Goal: Task Accomplishment & Management: Complete application form

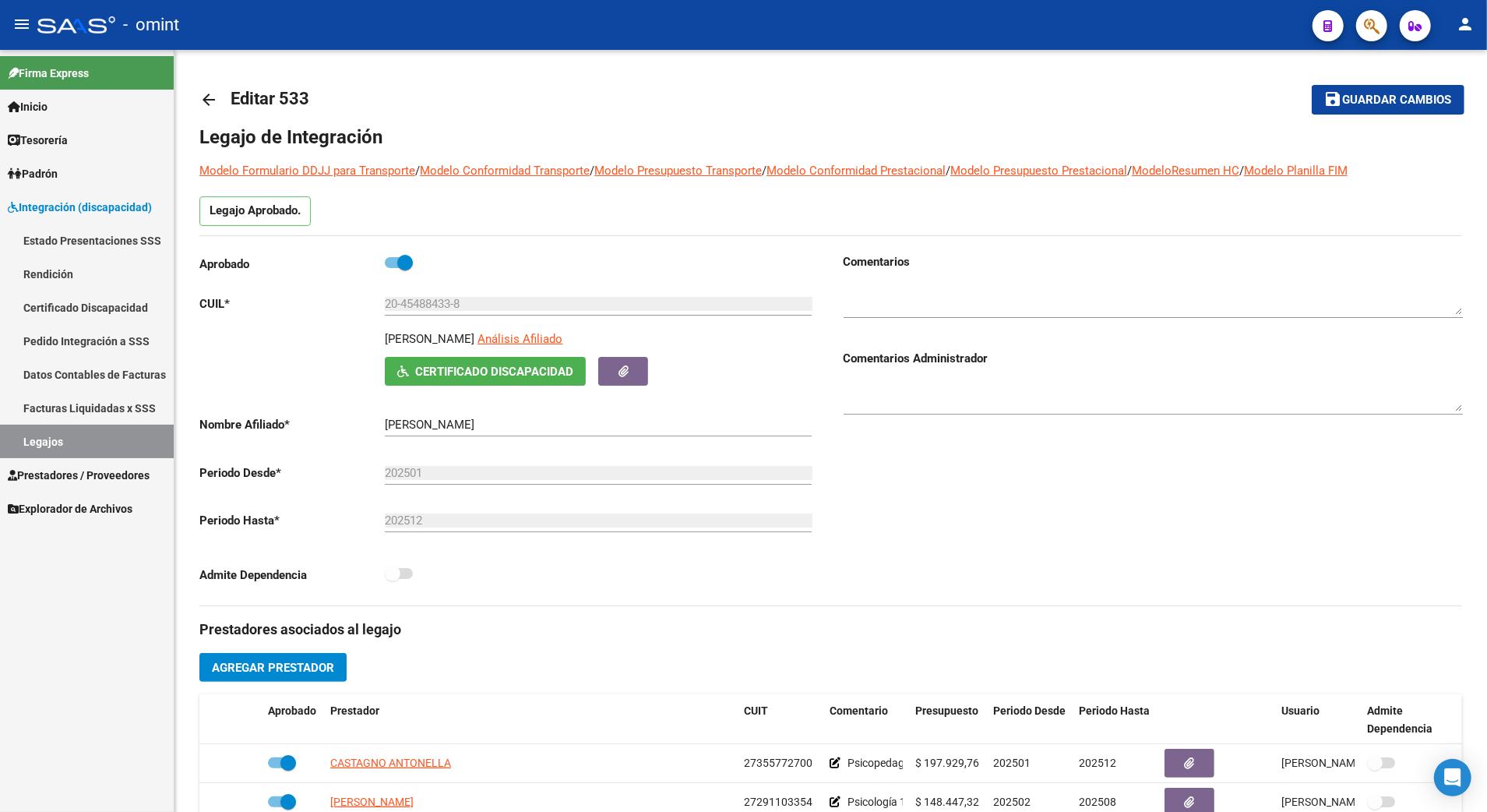
scroll to position [415, 0]
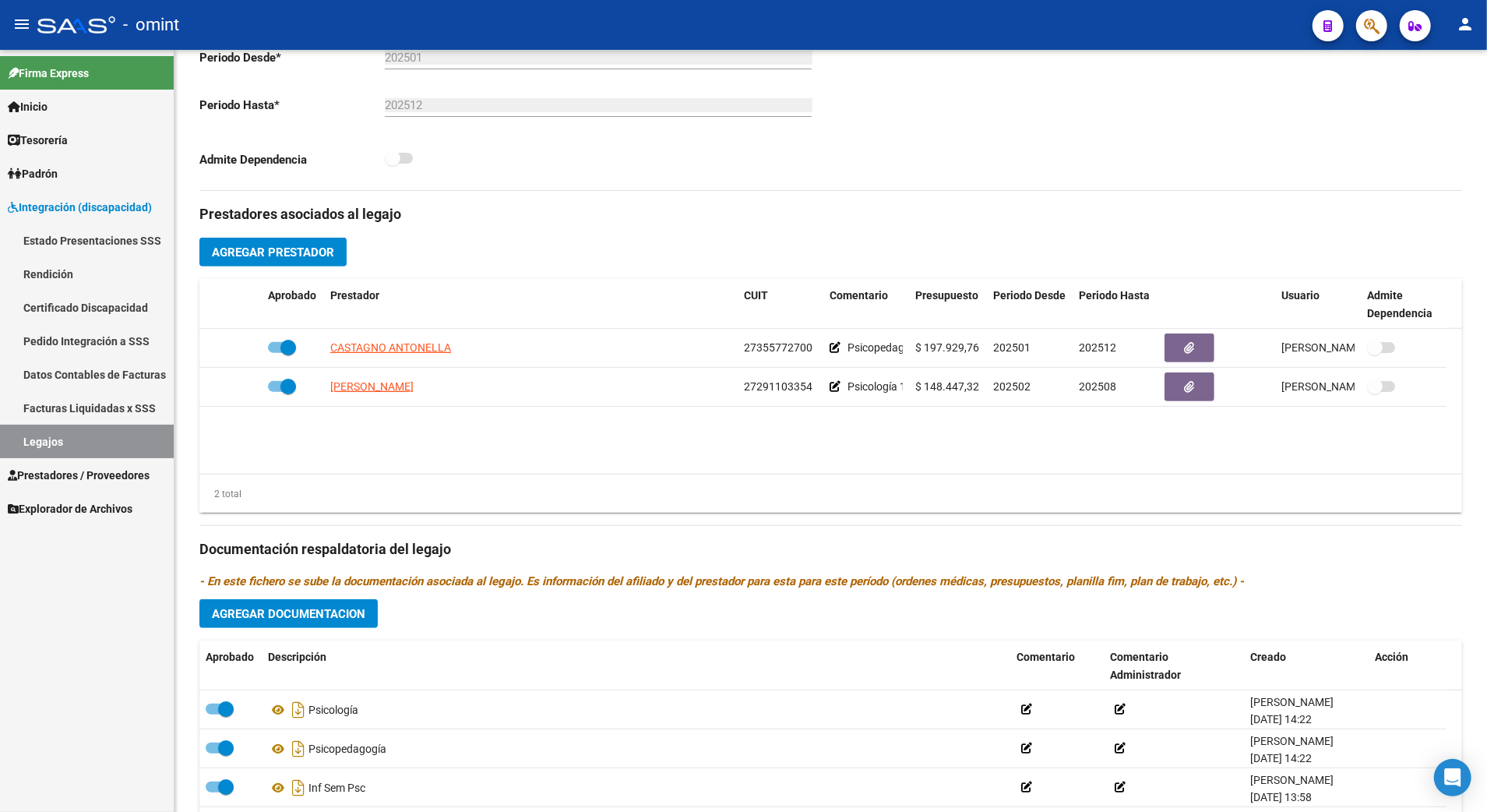
click at [57, 437] on link "Legajos" at bounding box center [87, 441] width 174 height 34
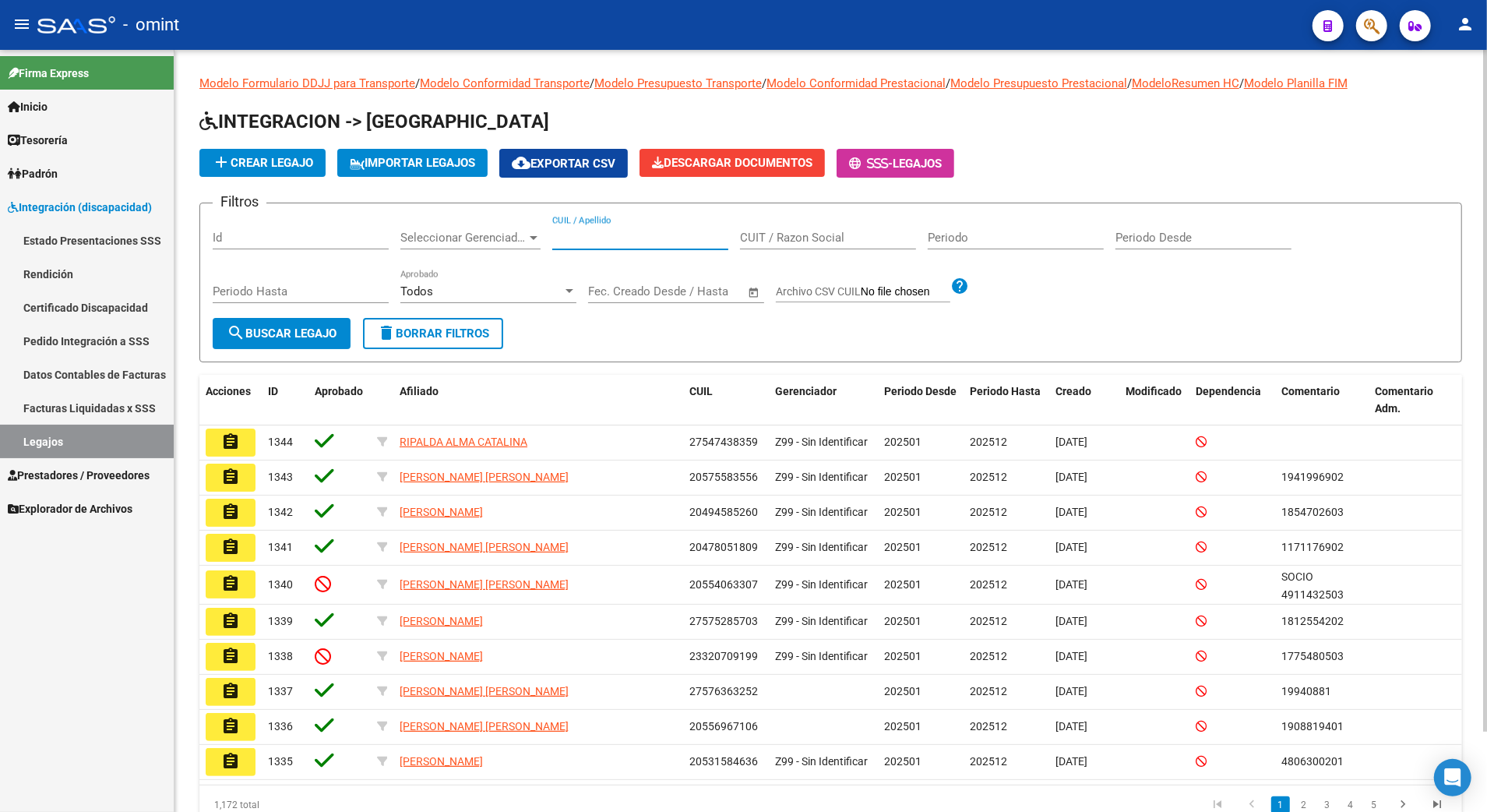
click at [655, 237] on input "CUIL / Apellido" at bounding box center [640, 238] width 176 height 14
paste input "20573610602"
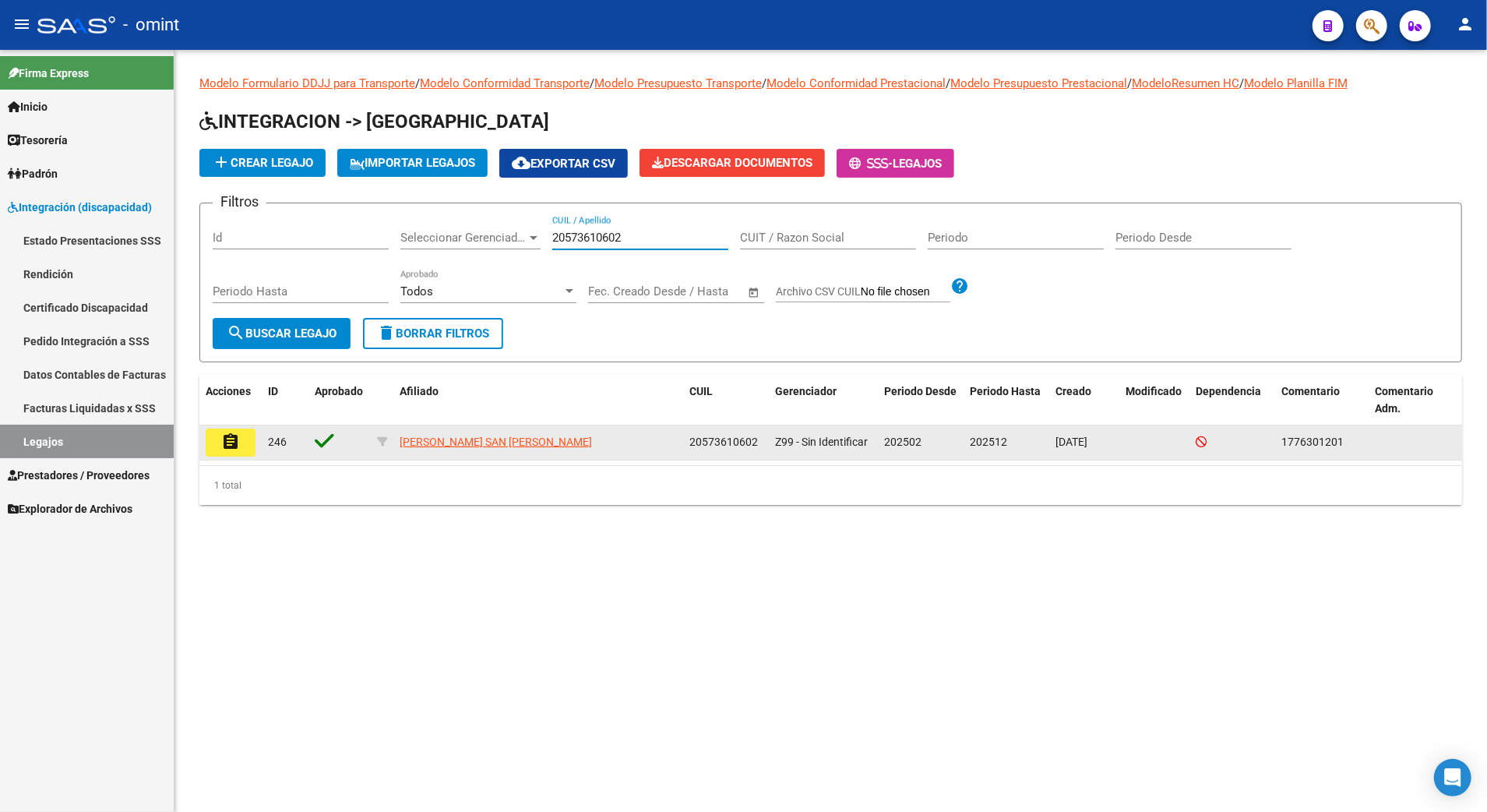
type input "20573610602"
click at [232, 439] on mat-icon "assignment" at bounding box center [230, 441] width 18 height 18
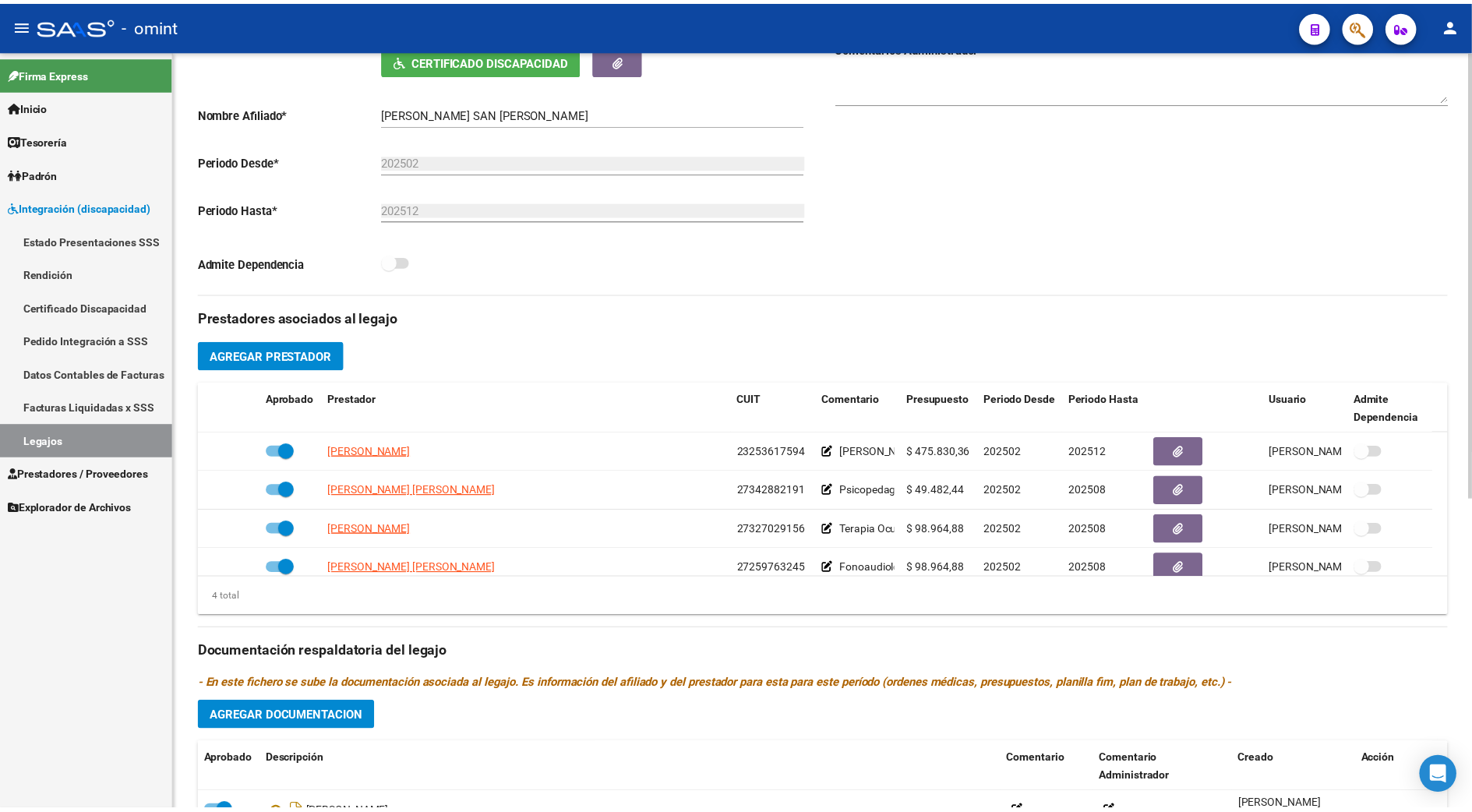
scroll to position [415, 0]
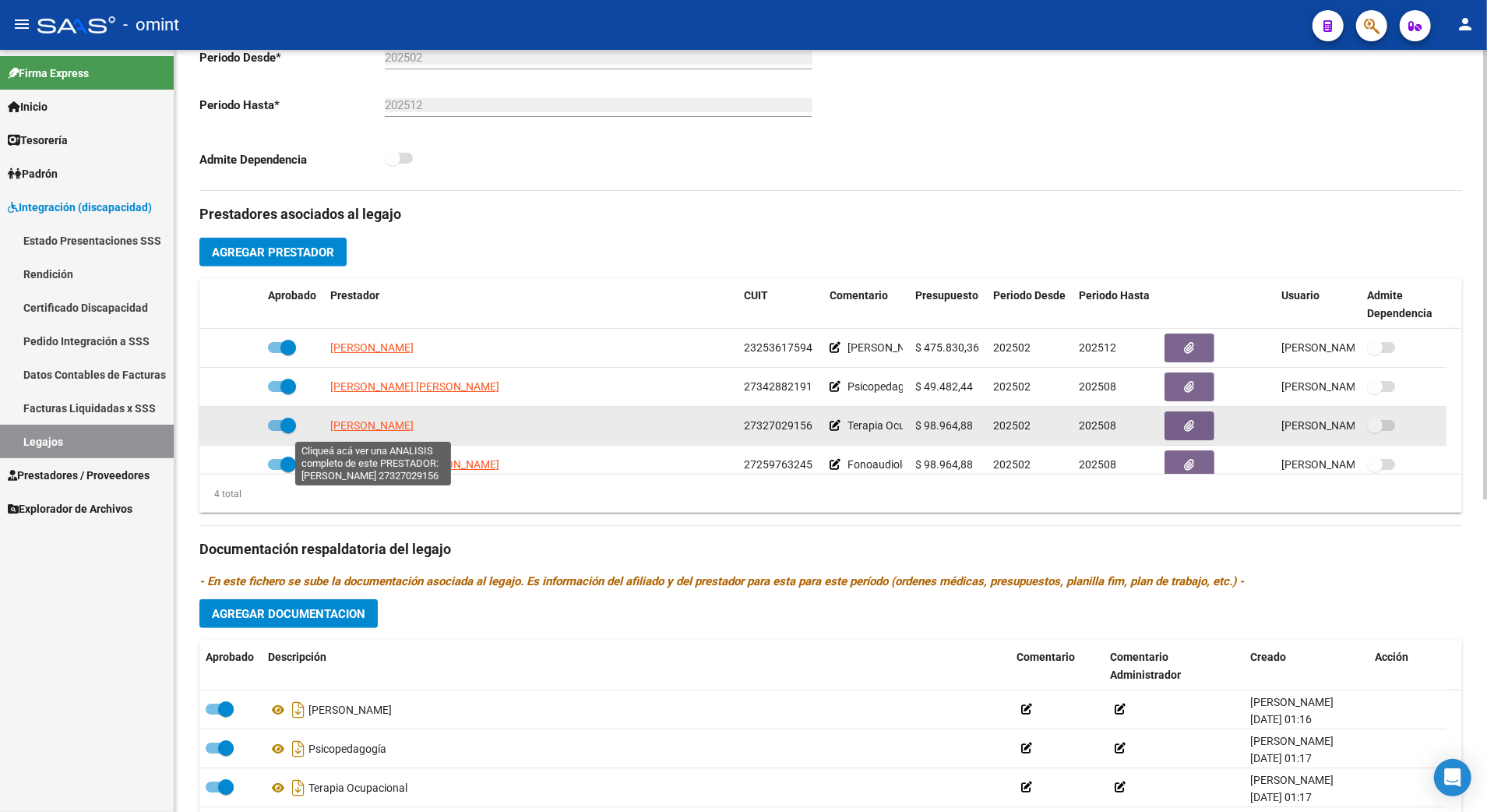
click at [374, 427] on span "[PERSON_NAME]" at bounding box center [372, 425] width 83 height 13
type textarea "27327029156"
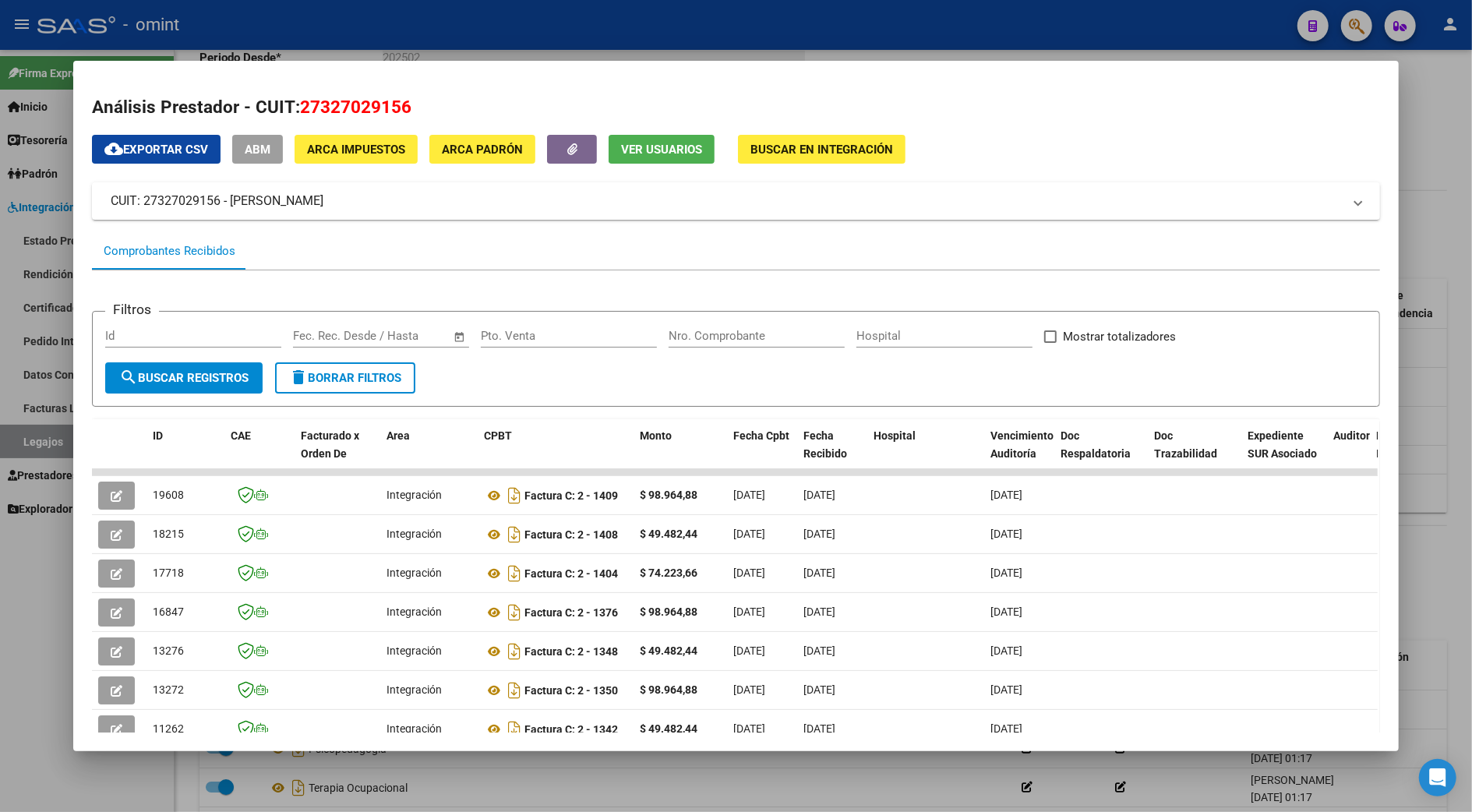
click at [1449, 185] on div at bounding box center [736, 406] width 1472 height 812
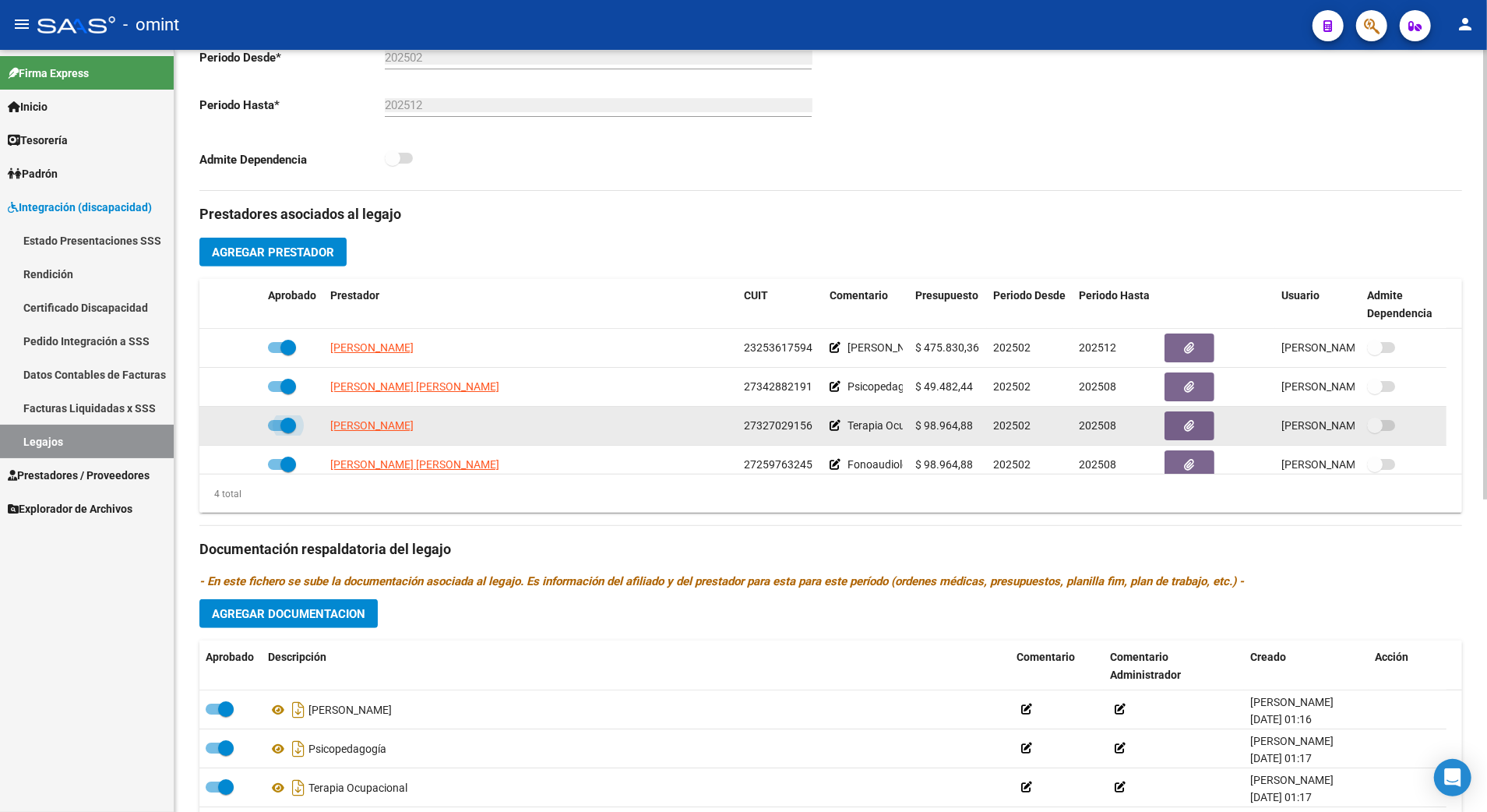
click at [280, 428] on span at bounding box center [288, 425] width 15 height 15
click at [276, 431] on input "checkbox" at bounding box center [275, 431] width 1 height 1
checkbox input "false"
click at [238, 429] on icon at bounding box center [238, 425] width 11 height 11
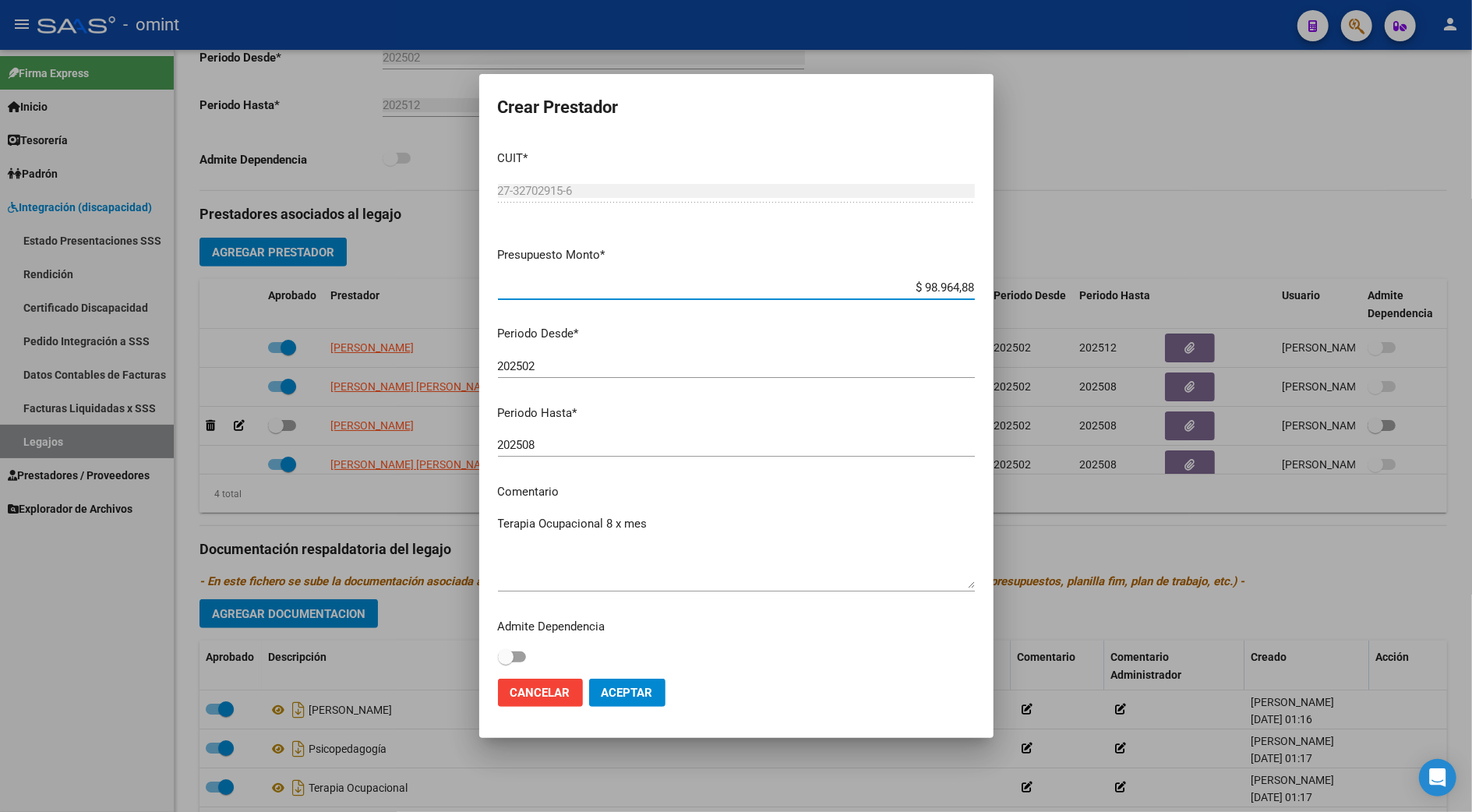
click at [537, 434] on div "202508 Ingresar el periodo" at bounding box center [736, 445] width 477 height 23
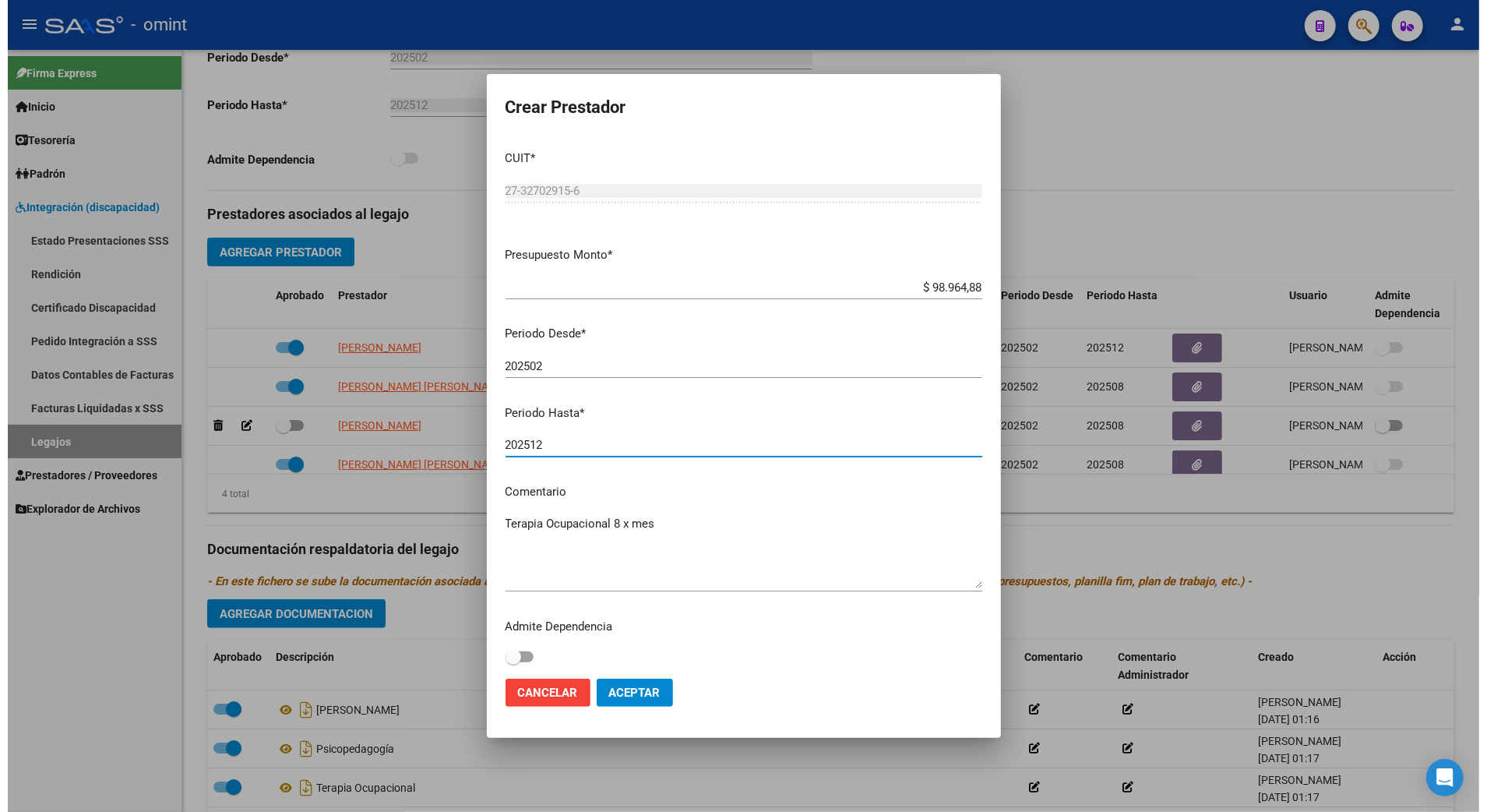
scroll to position [6, 0]
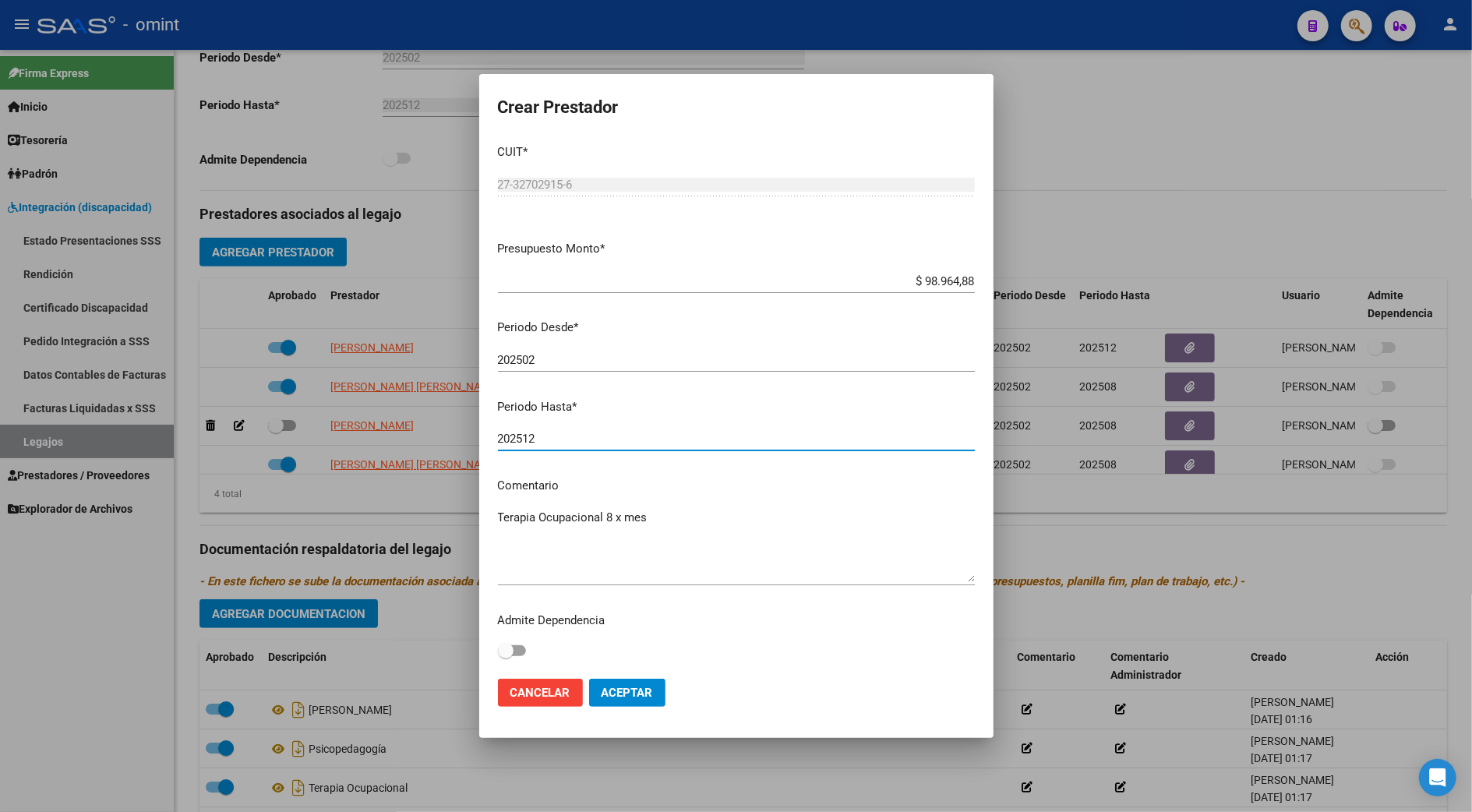
type input "202512"
click at [673, 523] on textarea "Terapia Ocupacional 8 x mes" at bounding box center [736, 546] width 477 height 73
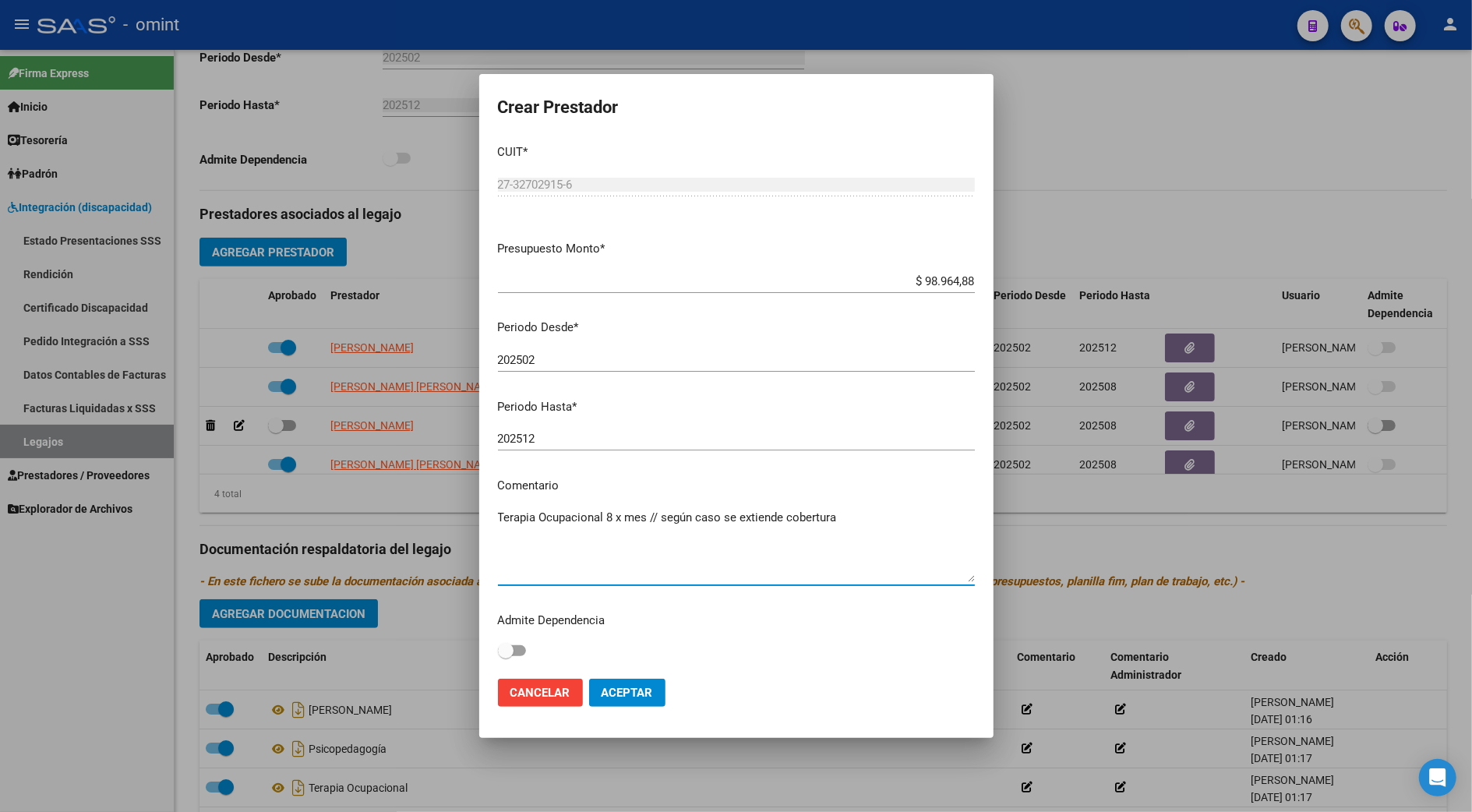
type textarea "Terapia Ocupacional 8 x mes // según caso se extiende cobertura"
click at [638, 692] on span "Aceptar" at bounding box center [627, 692] width 51 height 14
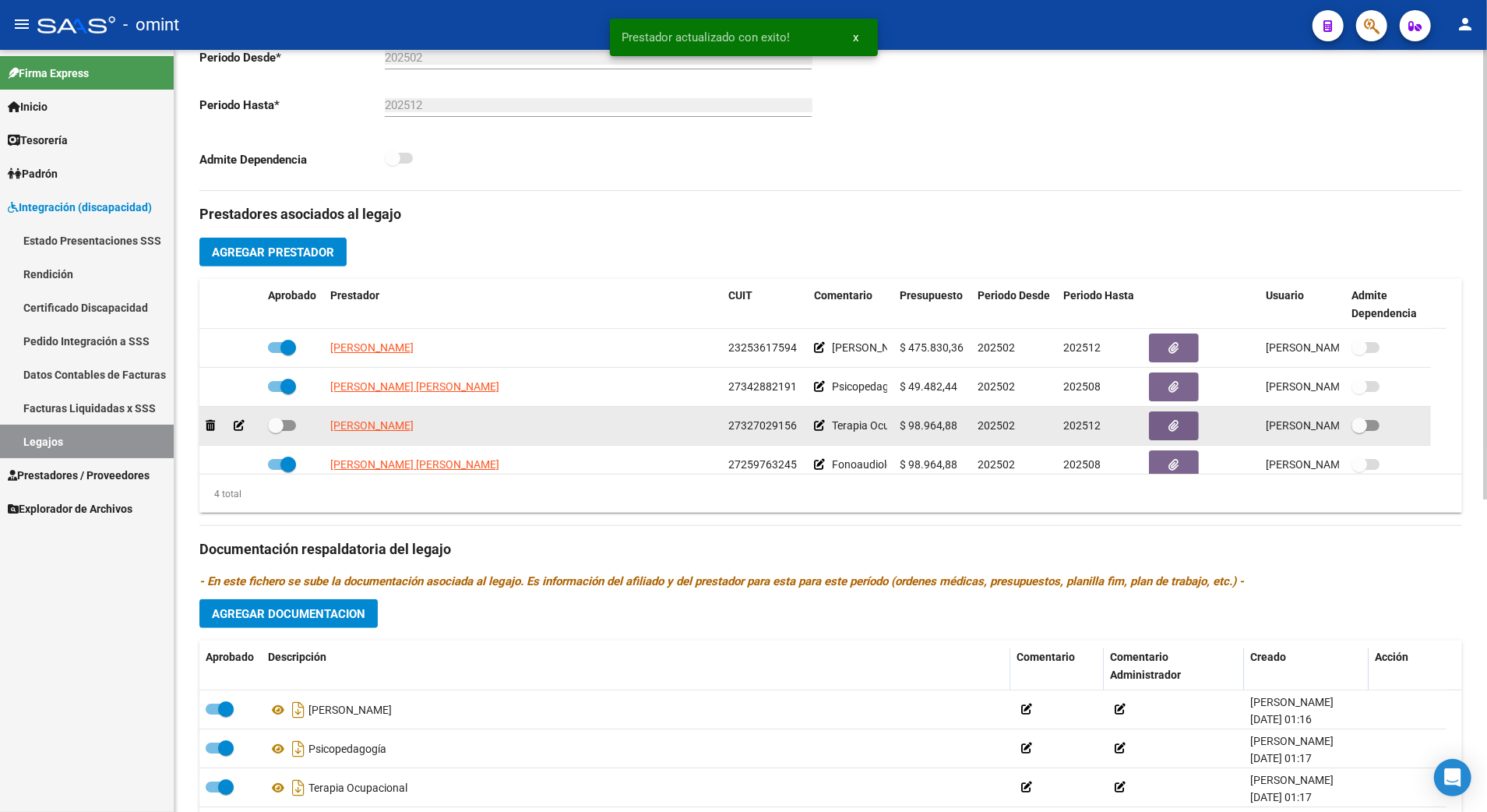
click at [294, 425] on span at bounding box center [281, 425] width 28 height 11
click at [276, 431] on input "checkbox" at bounding box center [275, 431] width 1 height 1
checkbox input "true"
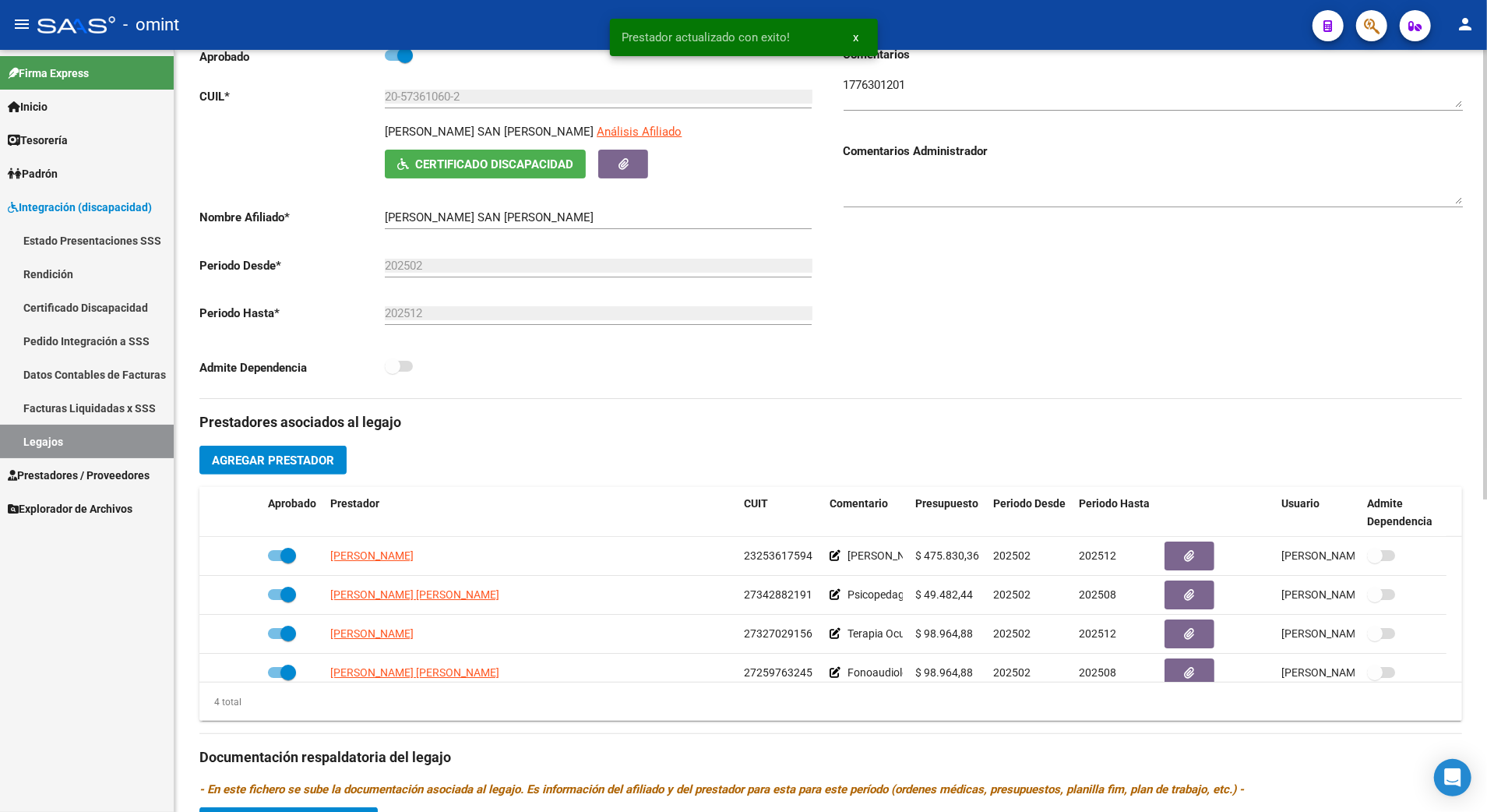
scroll to position [0, 0]
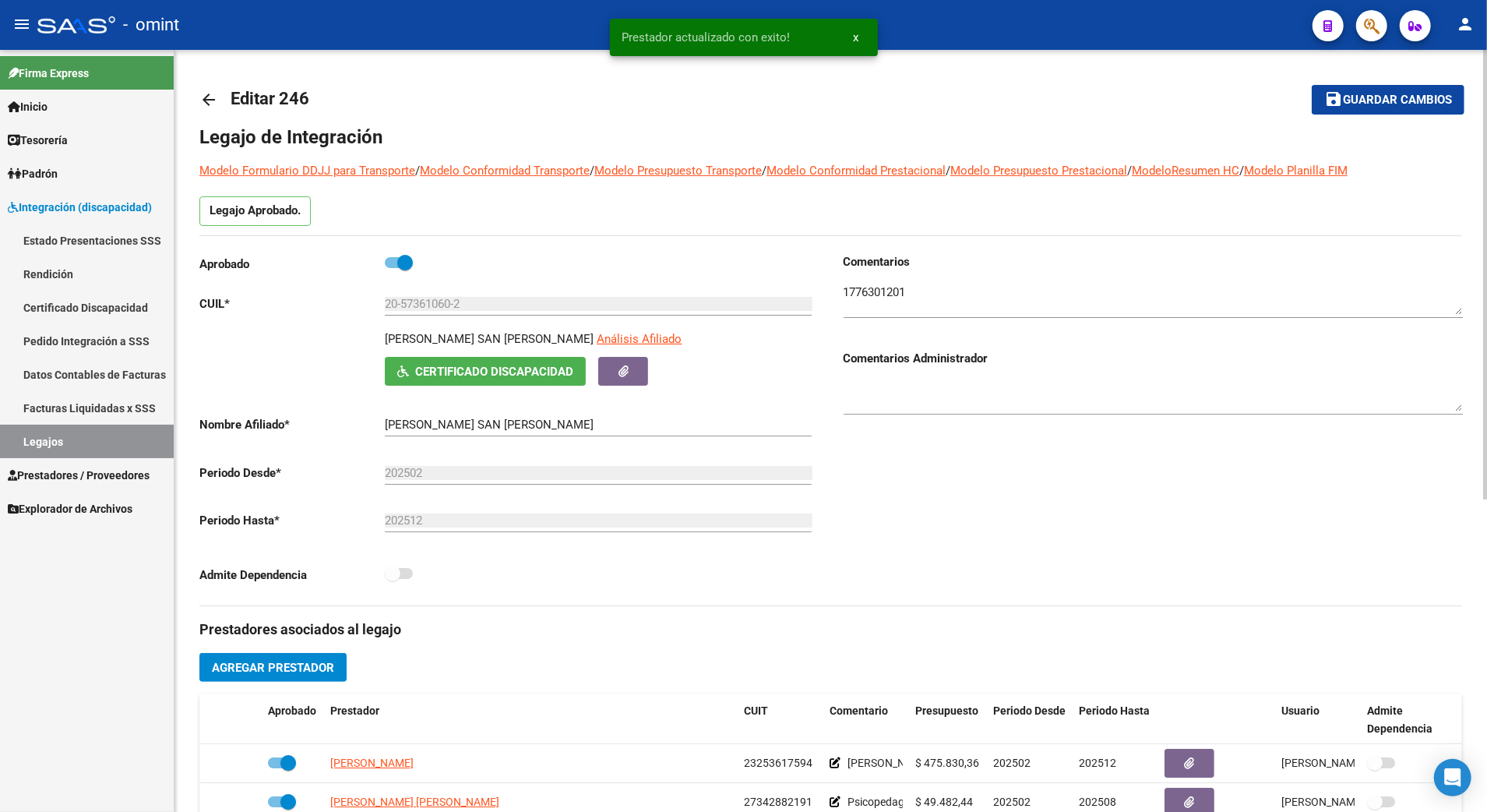
click at [1408, 101] on span "Guardar cambios" at bounding box center [1397, 100] width 109 height 14
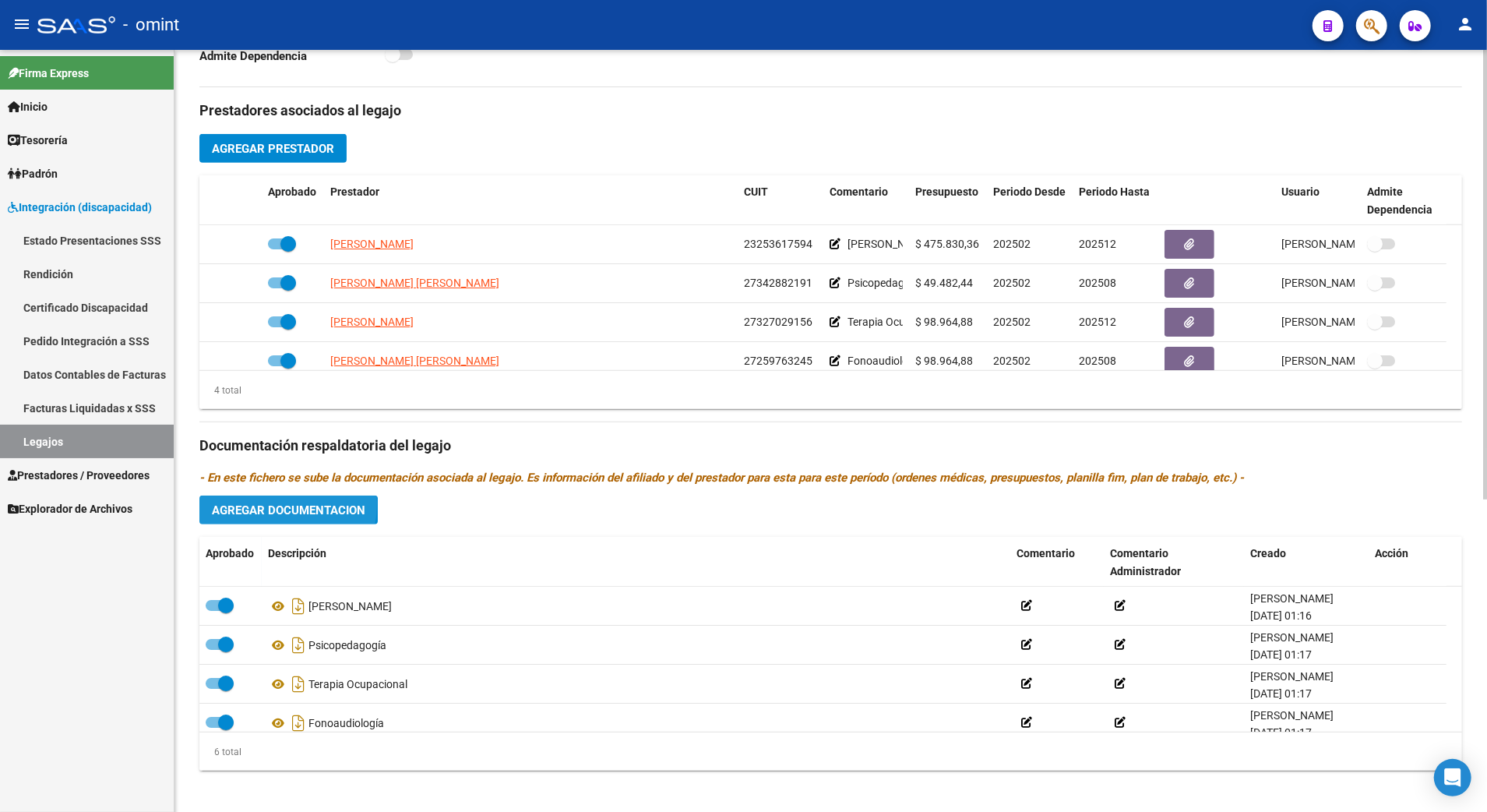
click at [256, 506] on span "Agregar Documentacion" at bounding box center [288, 510] width 154 height 14
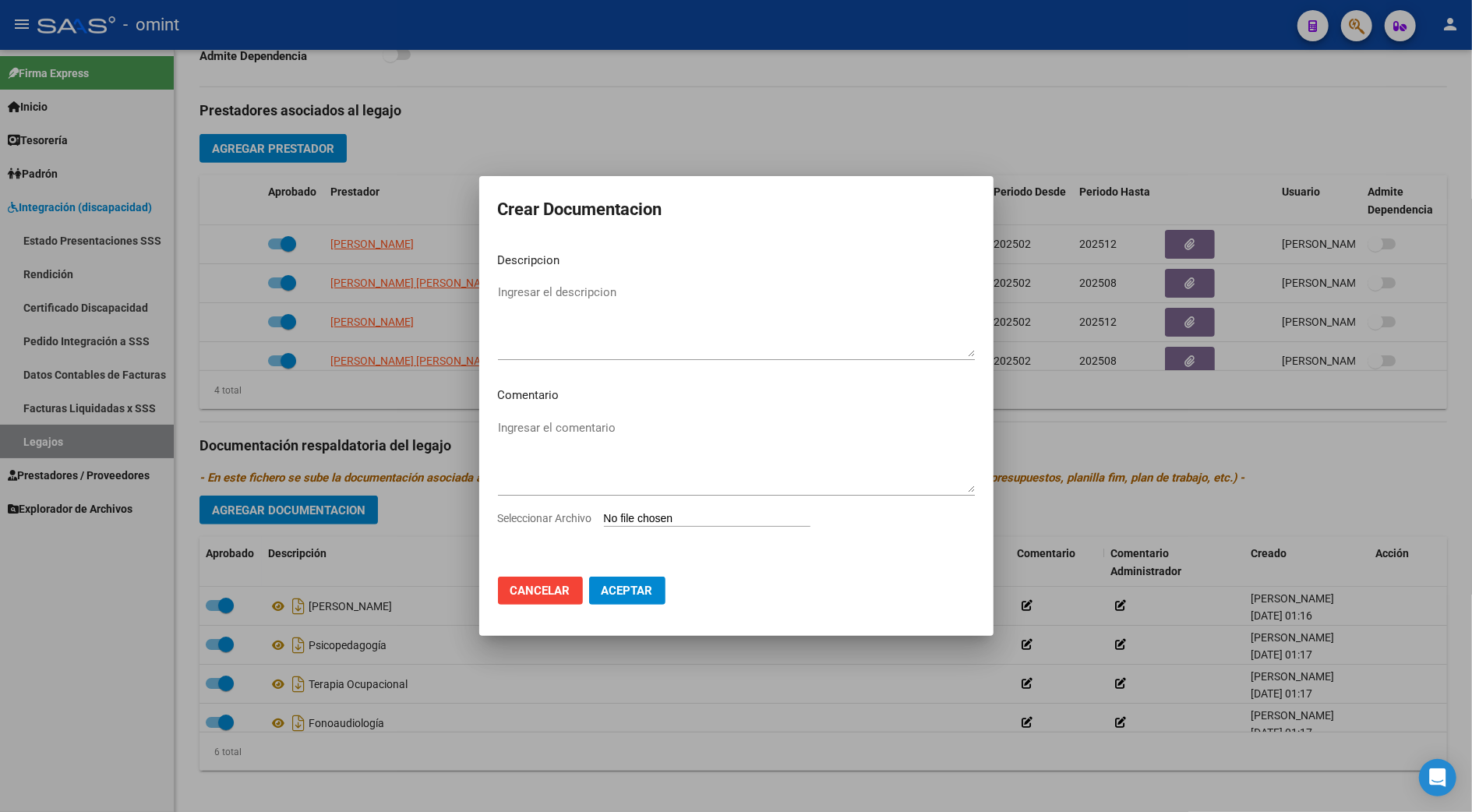
click at [668, 518] on input "Seleccionar Archivo" at bounding box center [707, 518] width 207 height 14
type input "C:\fakepath\1776301201_25072208490_form048.pdf"
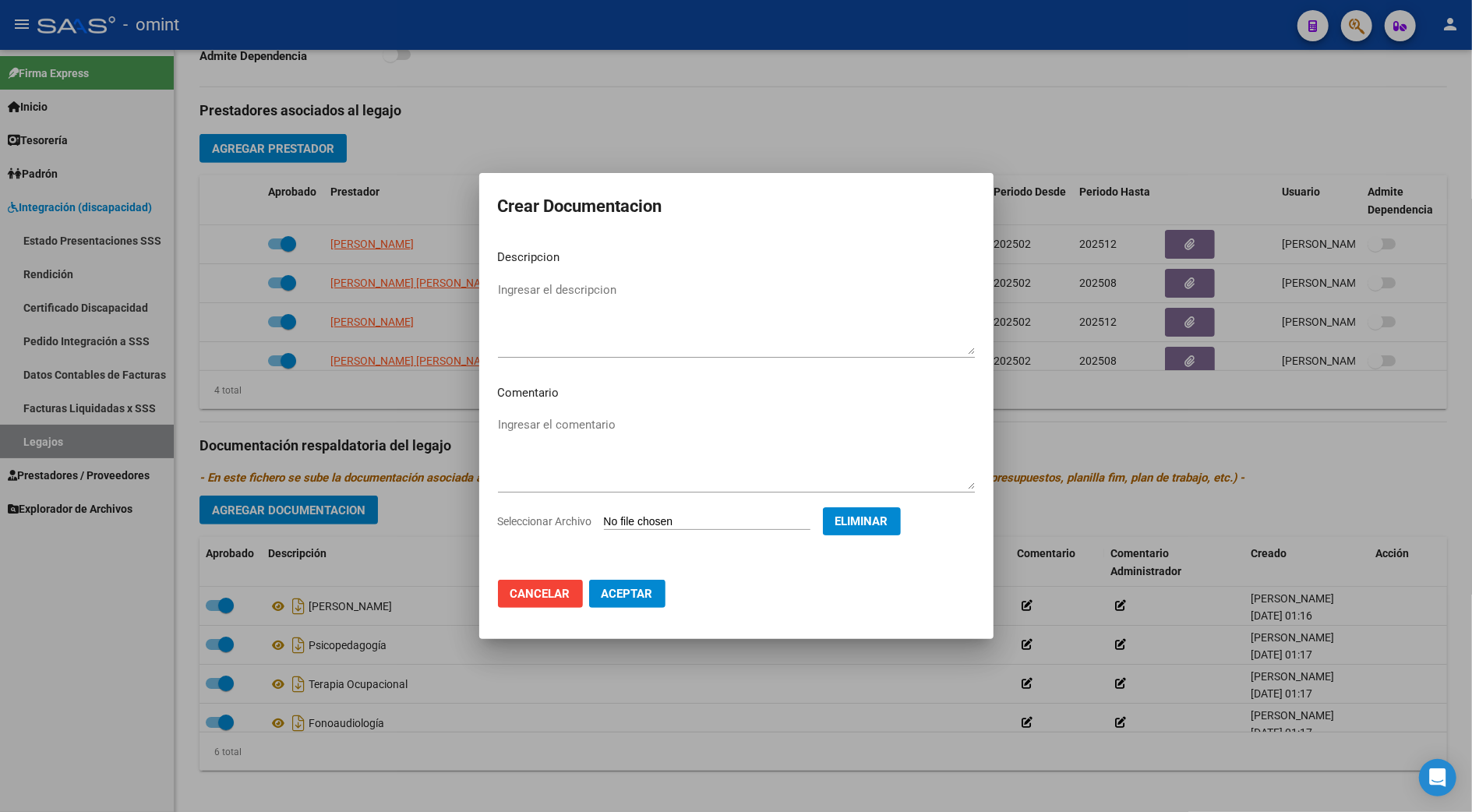
click at [559, 321] on textarea "Ingresar el descripcion" at bounding box center [736, 318] width 477 height 73
type textarea "Informe semestral TO"
click at [619, 593] on span "Aceptar" at bounding box center [627, 593] width 51 height 14
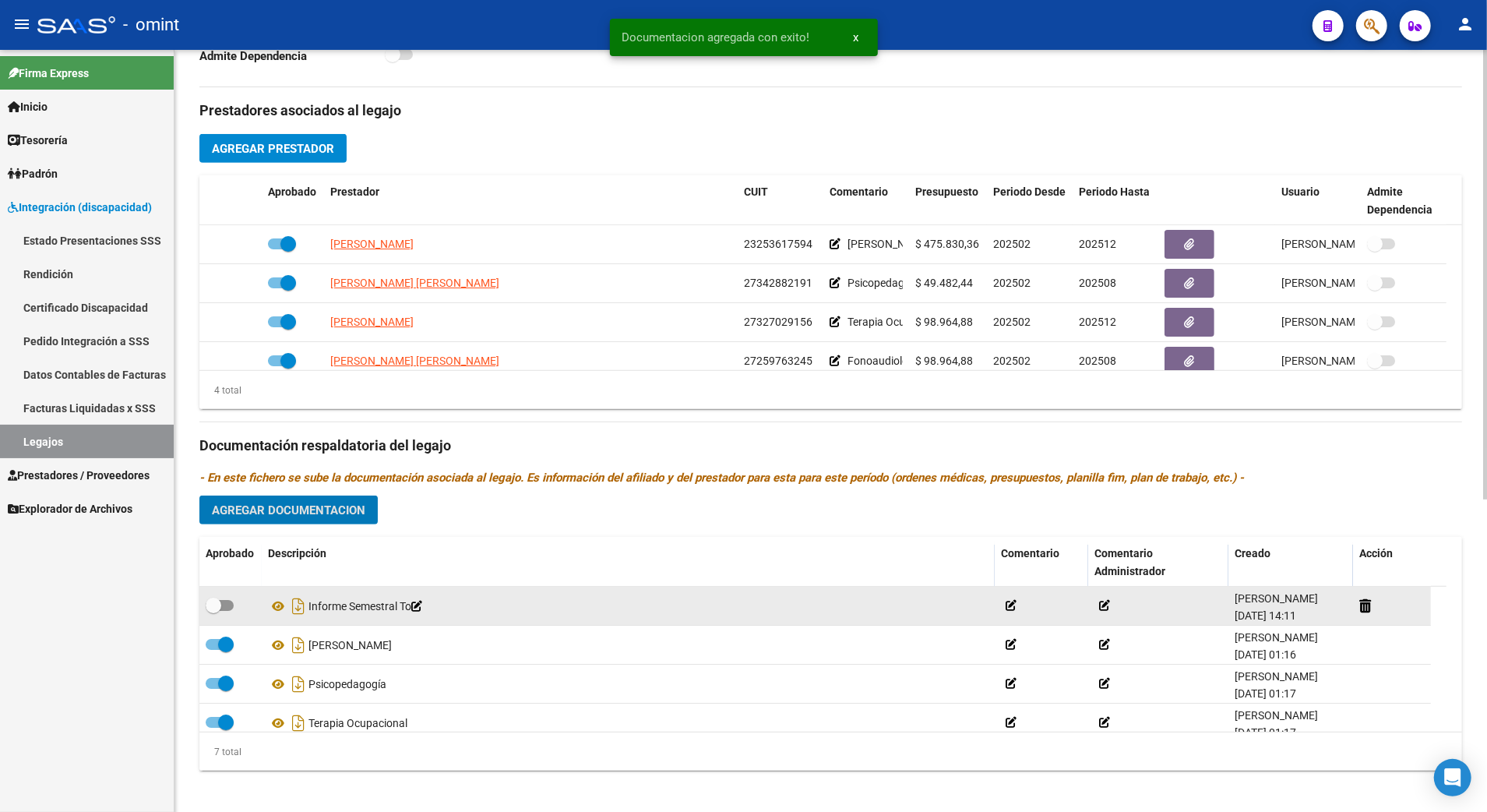
click at [232, 607] on span at bounding box center [219, 604] width 28 height 11
click at [213, 610] on input "checkbox" at bounding box center [212, 610] width 1 height 1
checkbox input "true"
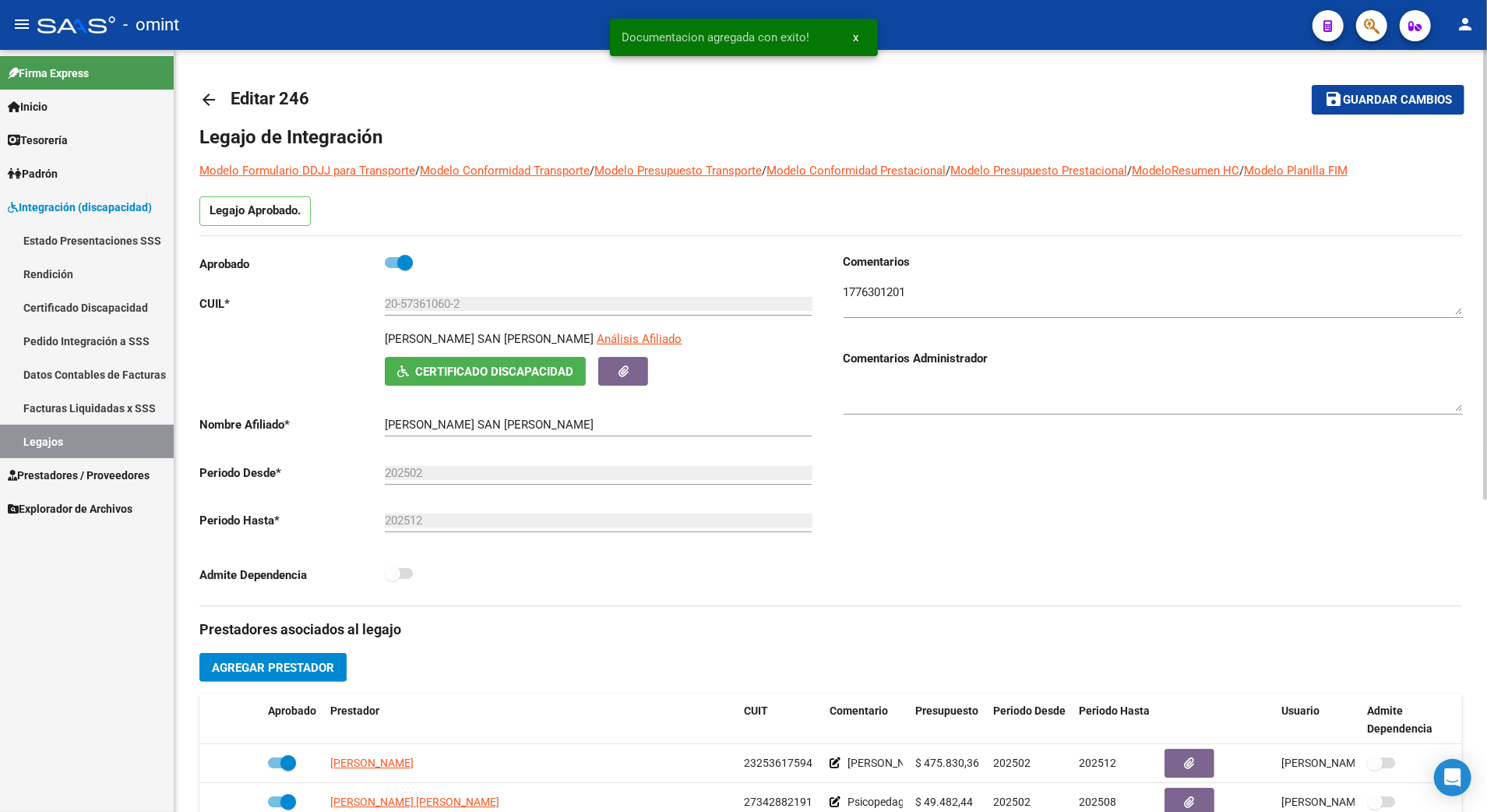
click at [1389, 103] on span "Guardar cambios" at bounding box center [1397, 100] width 109 height 14
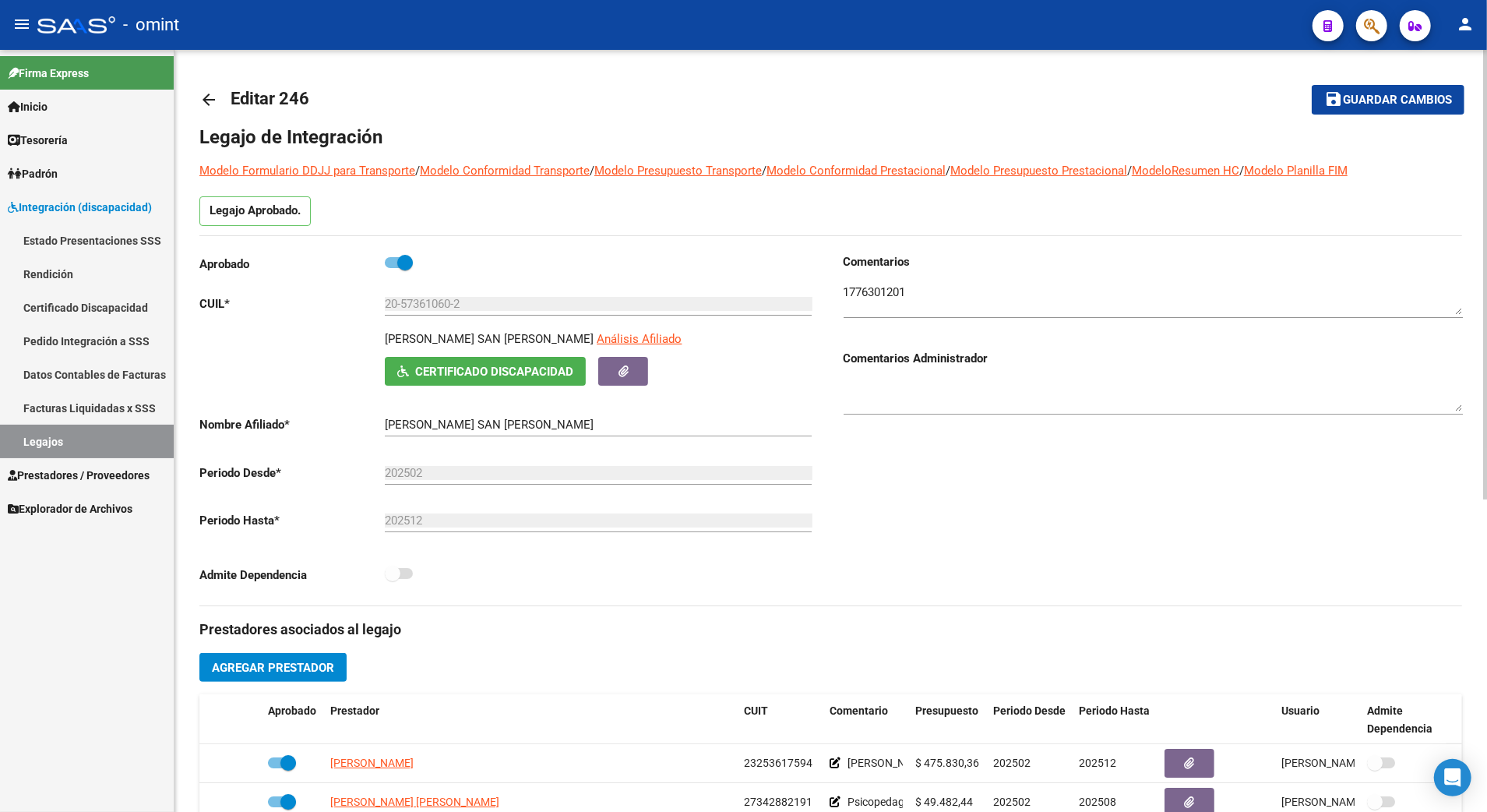
scroll to position [312, 0]
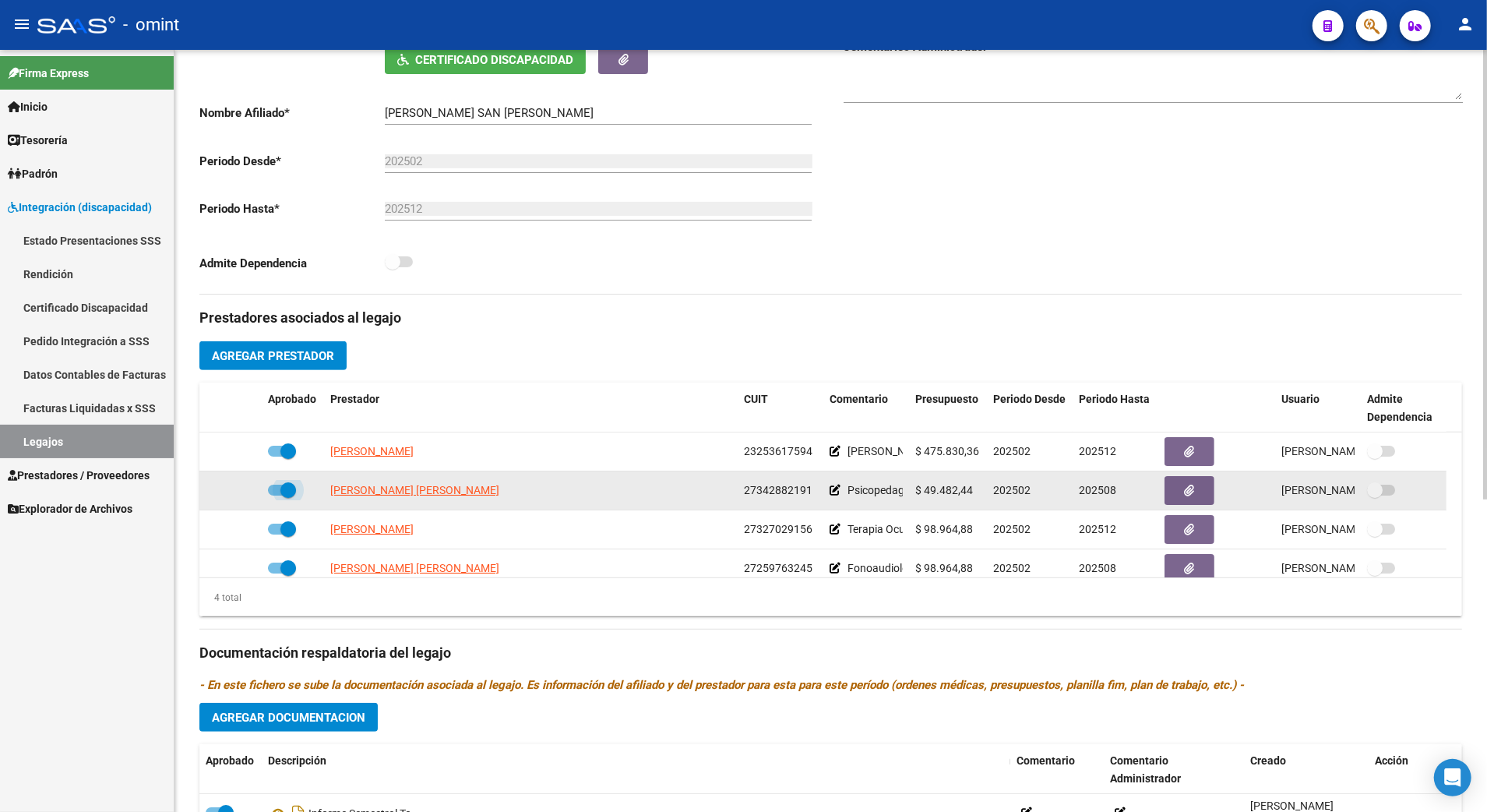
click at [279, 490] on span at bounding box center [281, 490] width 28 height 11
click at [276, 495] on input "checkbox" at bounding box center [275, 495] width 1 height 1
checkbox input "false"
click at [235, 493] on icon at bounding box center [238, 490] width 11 height 11
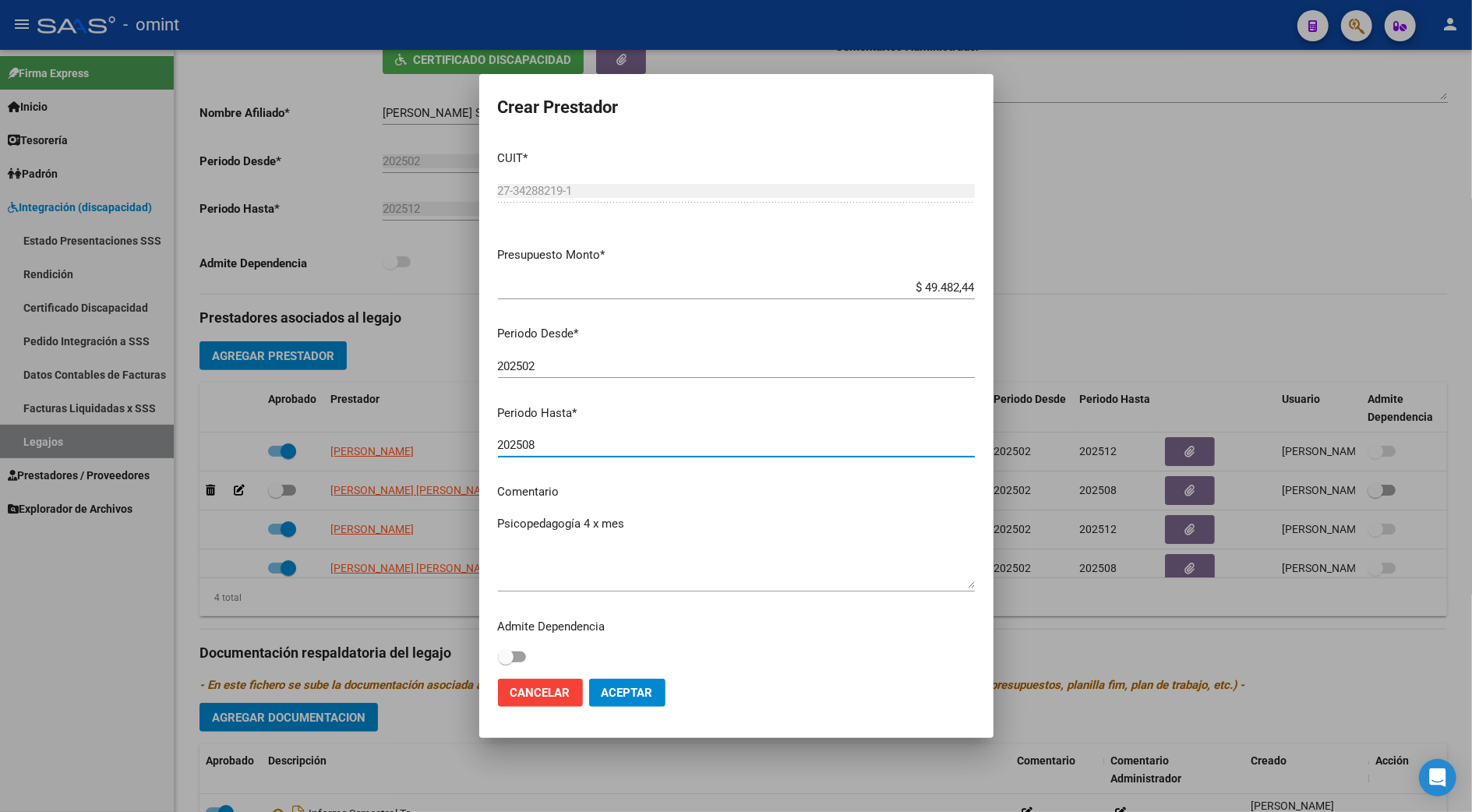
click at [537, 444] on input "202508" at bounding box center [736, 444] width 477 height 14
type input "202512"
click at [640, 527] on textarea "Psicopedagogía 4 x mes" at bounding box center [736, 551] width 477 height 73
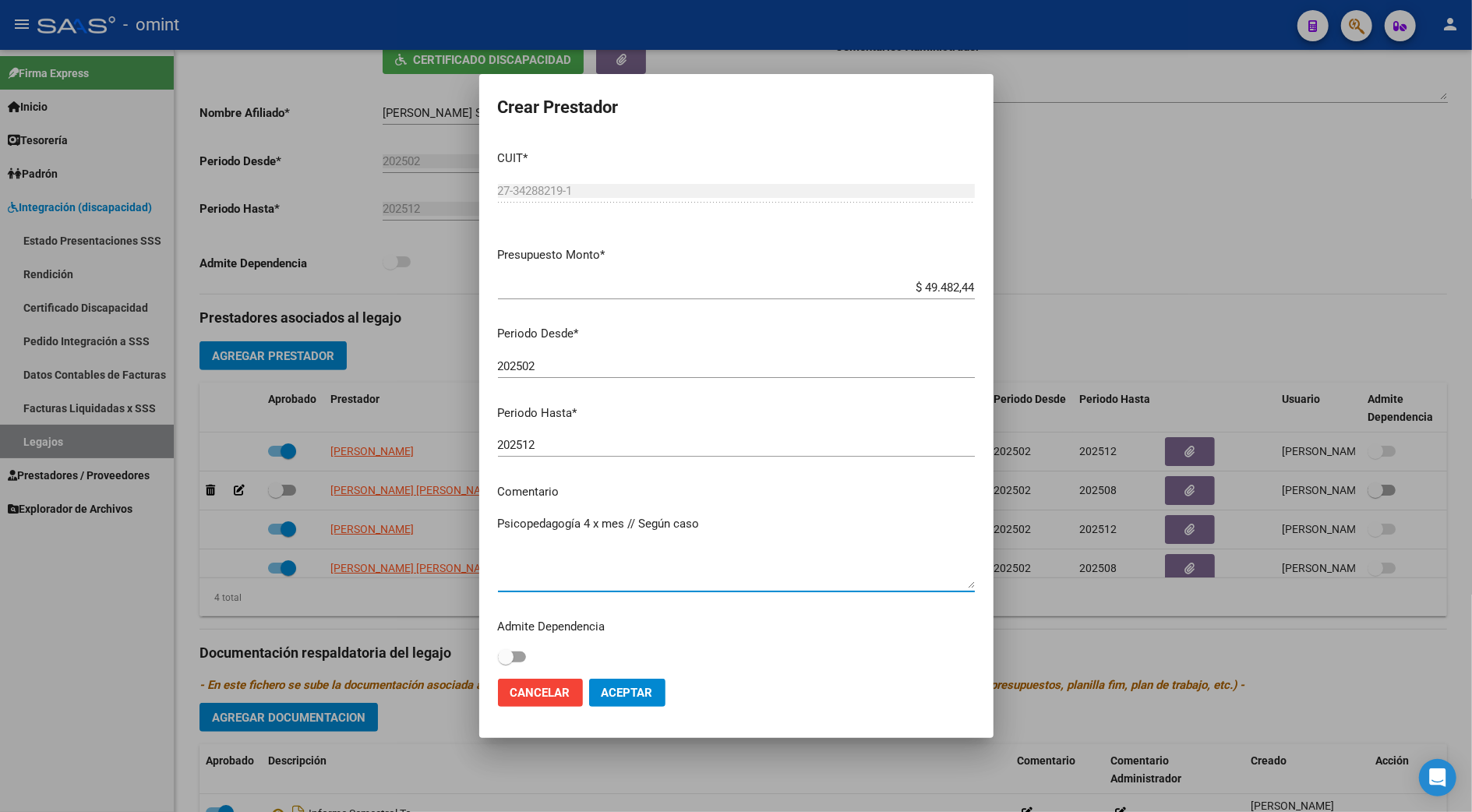
click at [712, 528] on textarea "Psicopedagogía 4 x mes // Según caso" at bounding box center [736, 551] width 477 height 73
paste textarea "35438518/01"
type textarea "Psicopedagogía 4 x mes // Según caso 35438518/01 se extiende cobertura"
click at [628, 675] on mat-dialog-actions "Cancelar Aceptar" at bounding box center [736, 692] width 477 height 53
click at [627, 689] on span "Aceptar" at bounding box center [627, 692] width 51 height 14
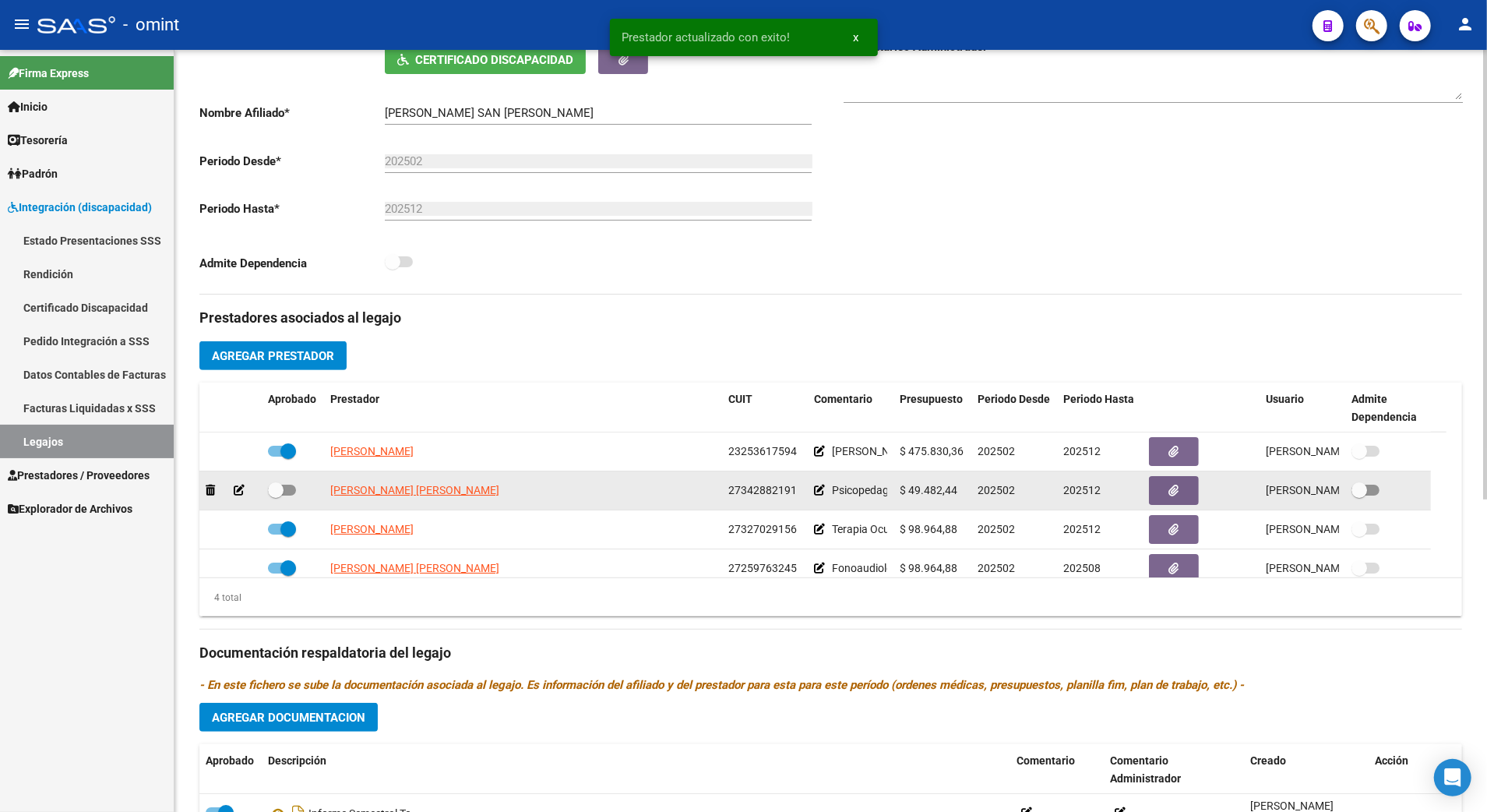
click at [288, 493] on span at bounding box center [281, 490] width 28 height 11
click at [276, 495] on input "checkbox" at bounding box center [275, 495] width 1 height 1
checkbox input "true"
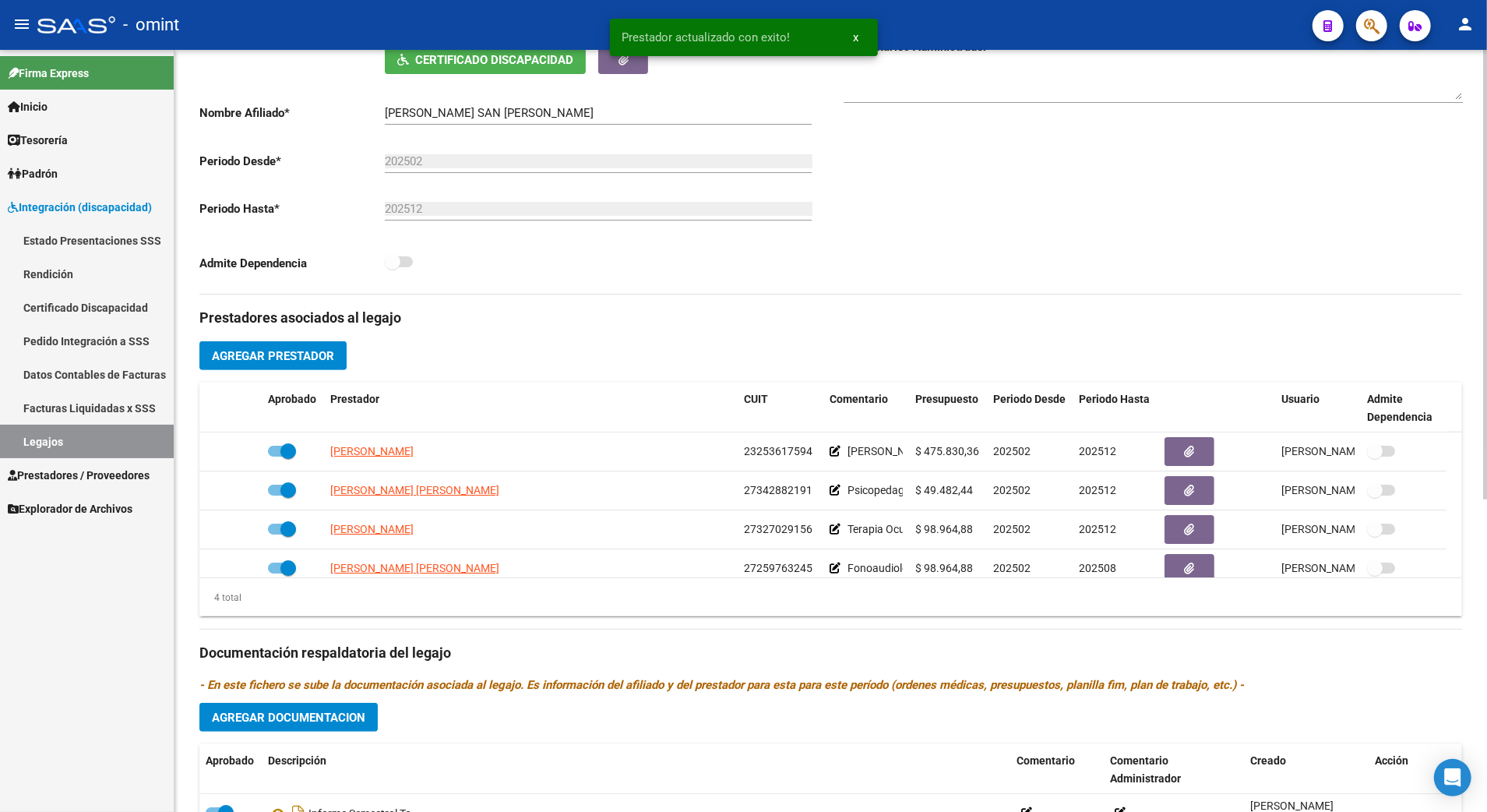
scroll to position [0, 0]
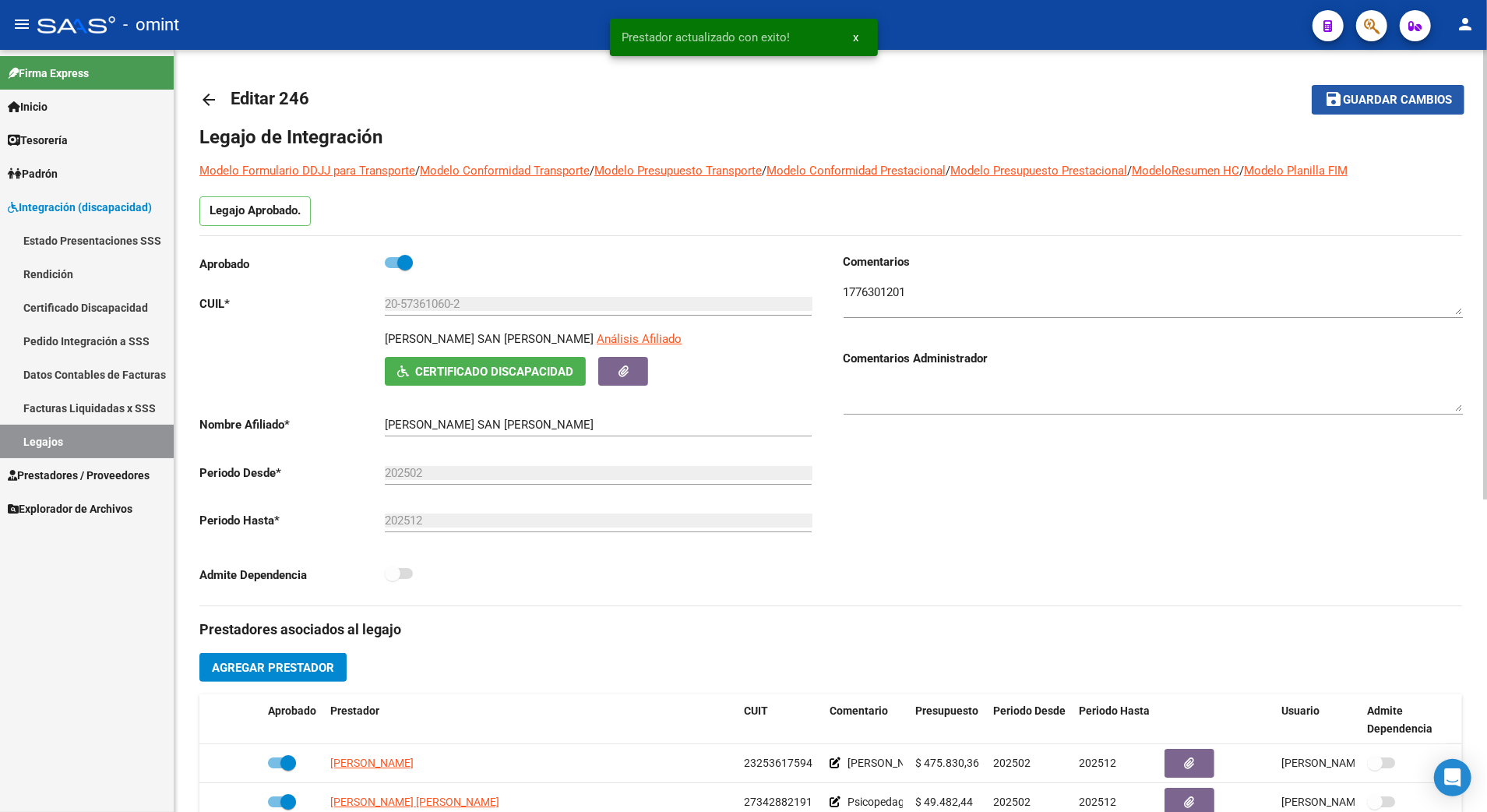
click at [1428, 94] on span "Guardar cambios" at bounding box center [1397, 100] width 109 height 14
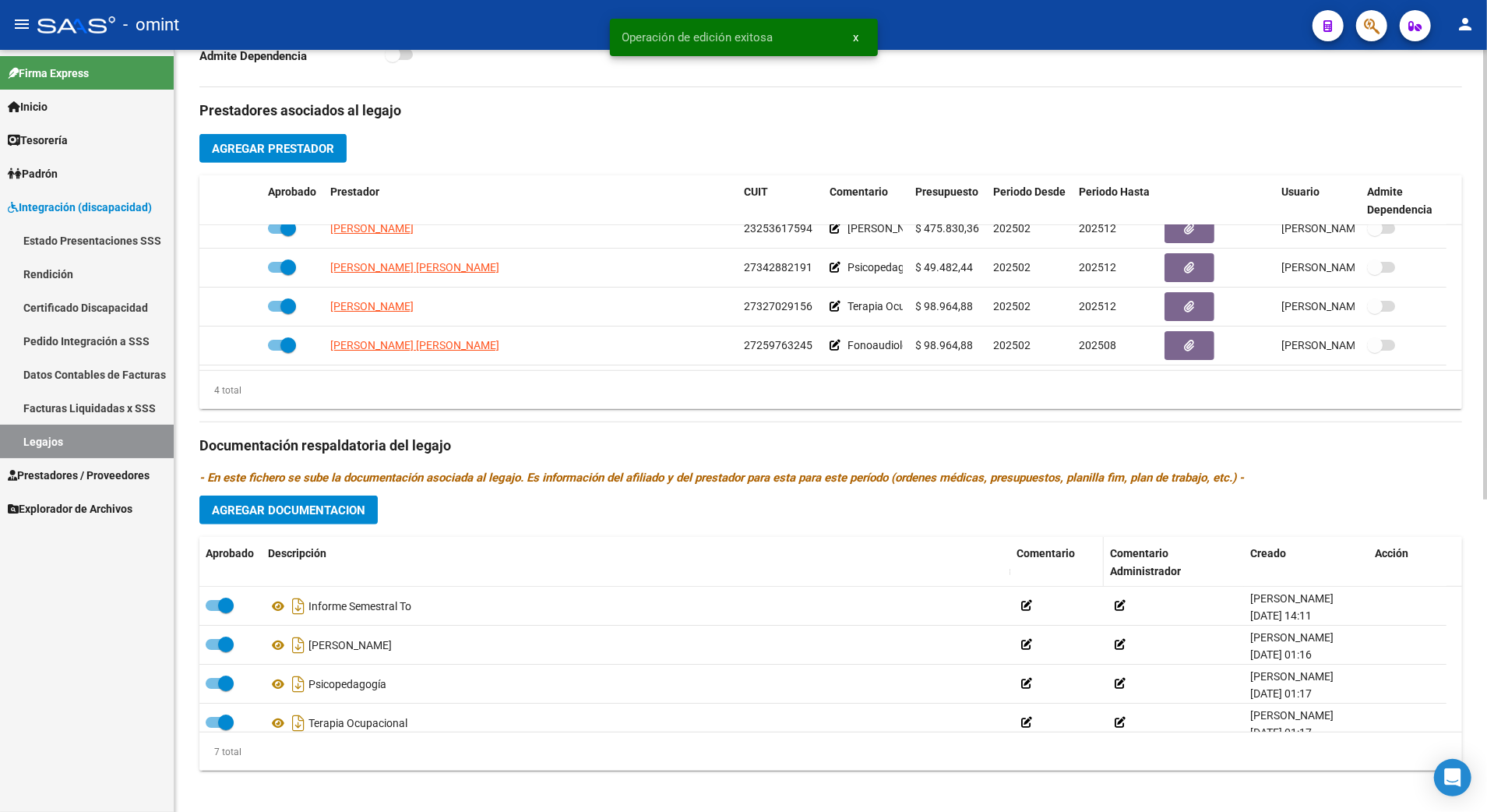
scroll to position [530, 0]
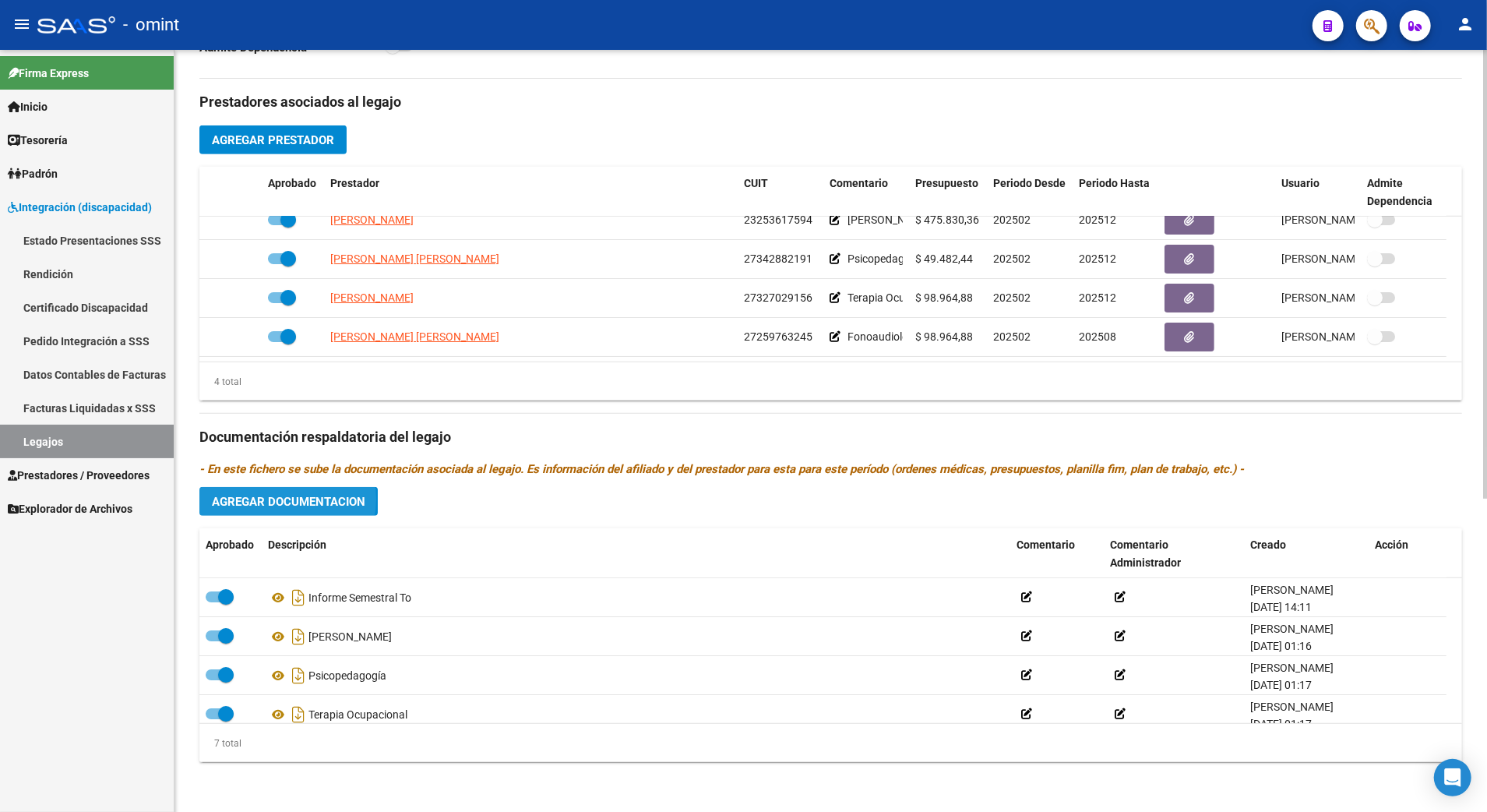
click at [281, 499] on span "Agregar Documentacion" at bounding box center [288, 501] width 154 height 14
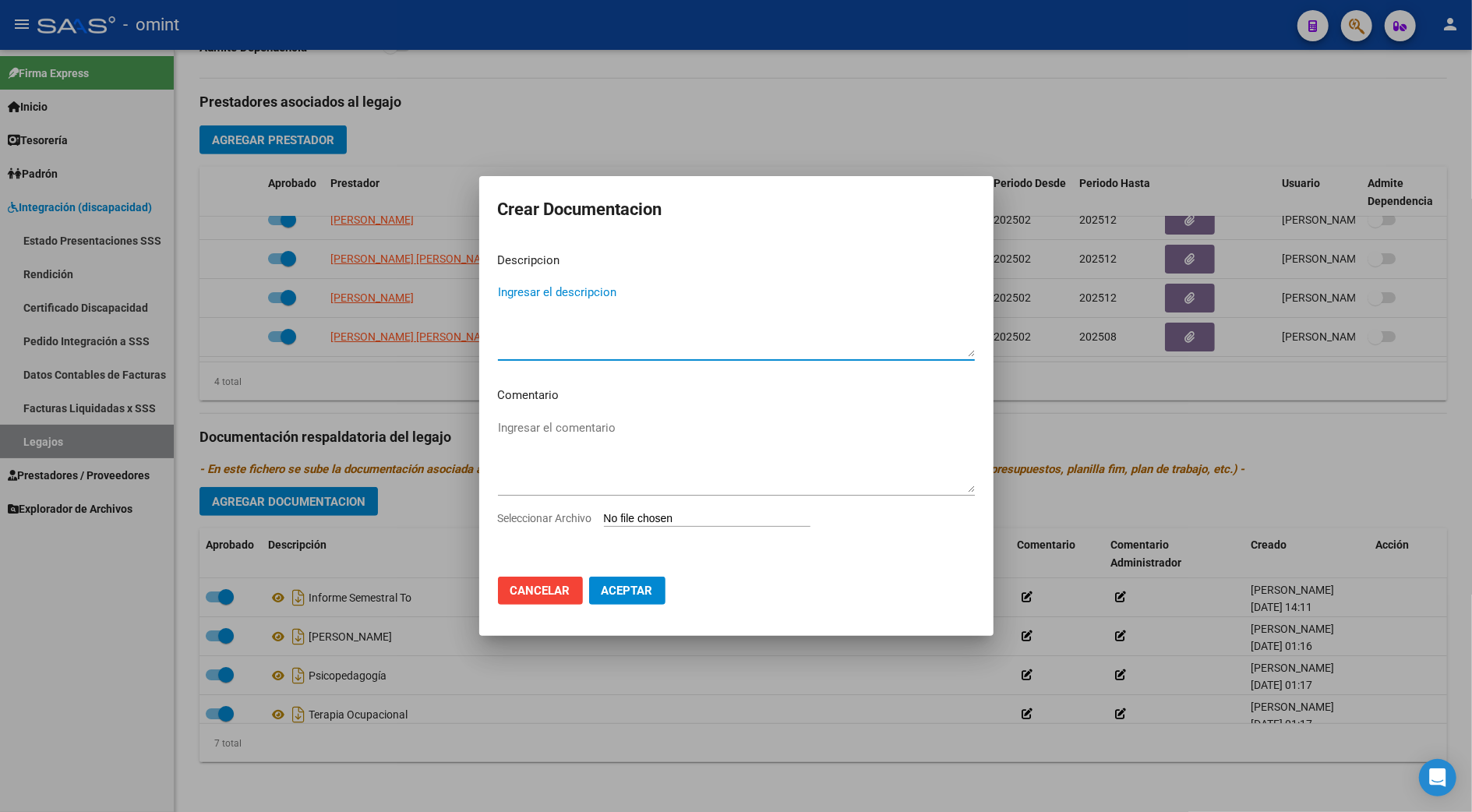
click at [668, 521] on input "Seleccionar Archivo" at bounding box center [707, 518] width 207 height 14
type input "C:\fakepath\1776301201_25072209110_form048.pdf"
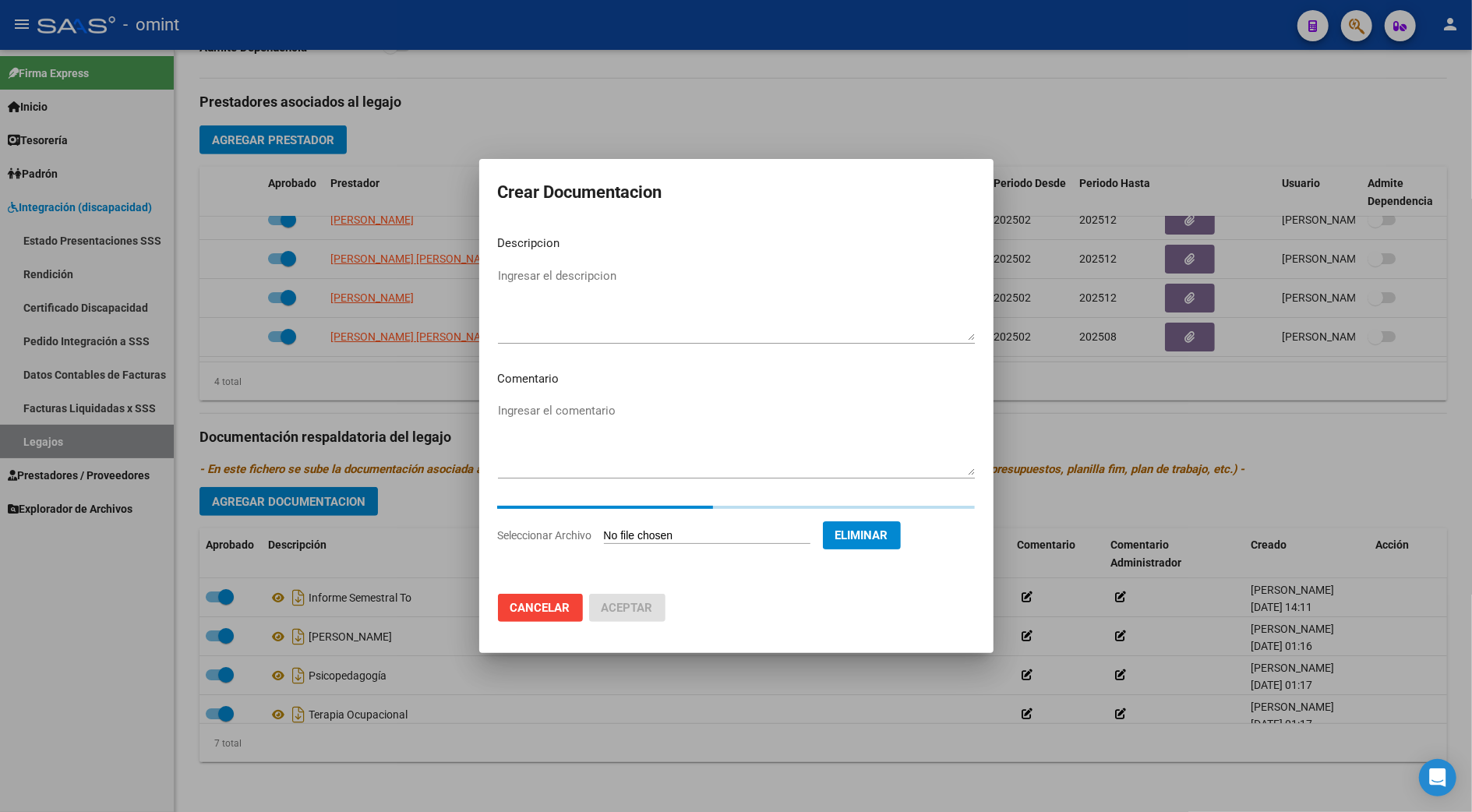
click at [521, 268] on textarea "Ingresar el descripcion" at bounding box center [736, 304] width 477 height 73
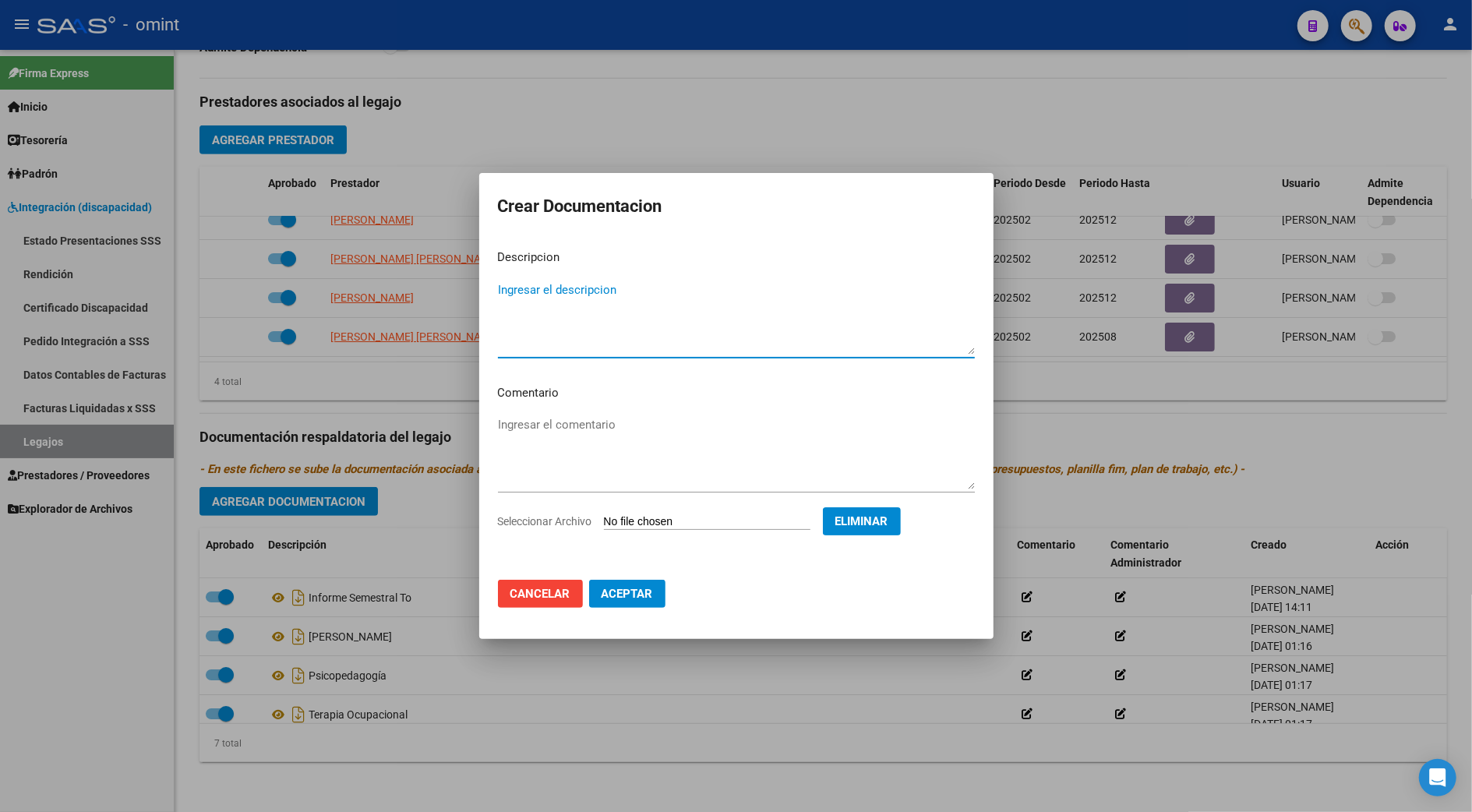
type textarea "i"
type textarea "Informe semestral PSP"
click at [621, 592] on span "Aceptar" at bounding box center [627, 593] width 51 height 14
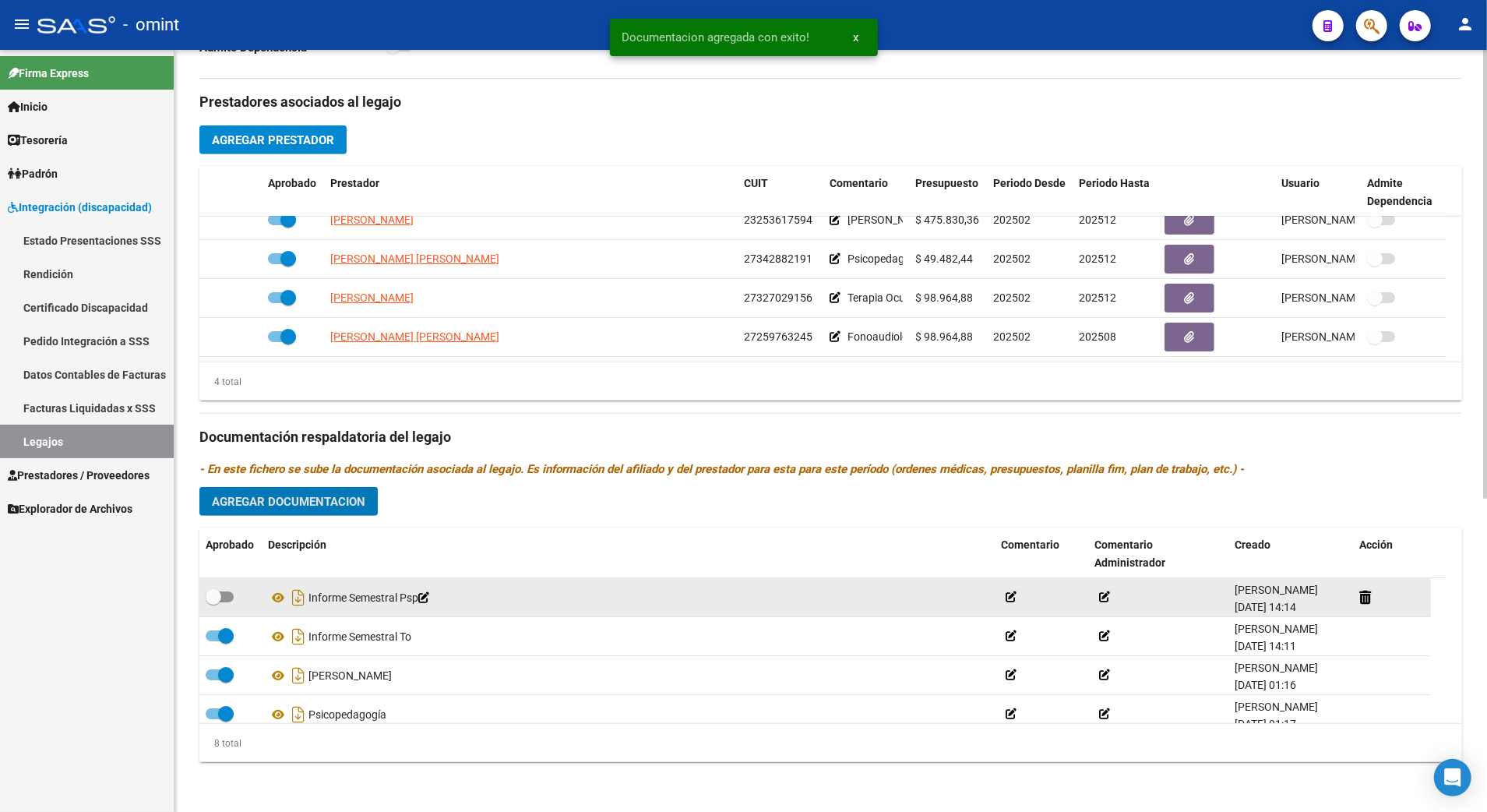
click at [232, 597] on span at bounding box center [219, 596] width 28 height 11
click at [213, 602] on input "checkbox" at bounding box center [212, 602] width 1 height 1
checkbox input "true"
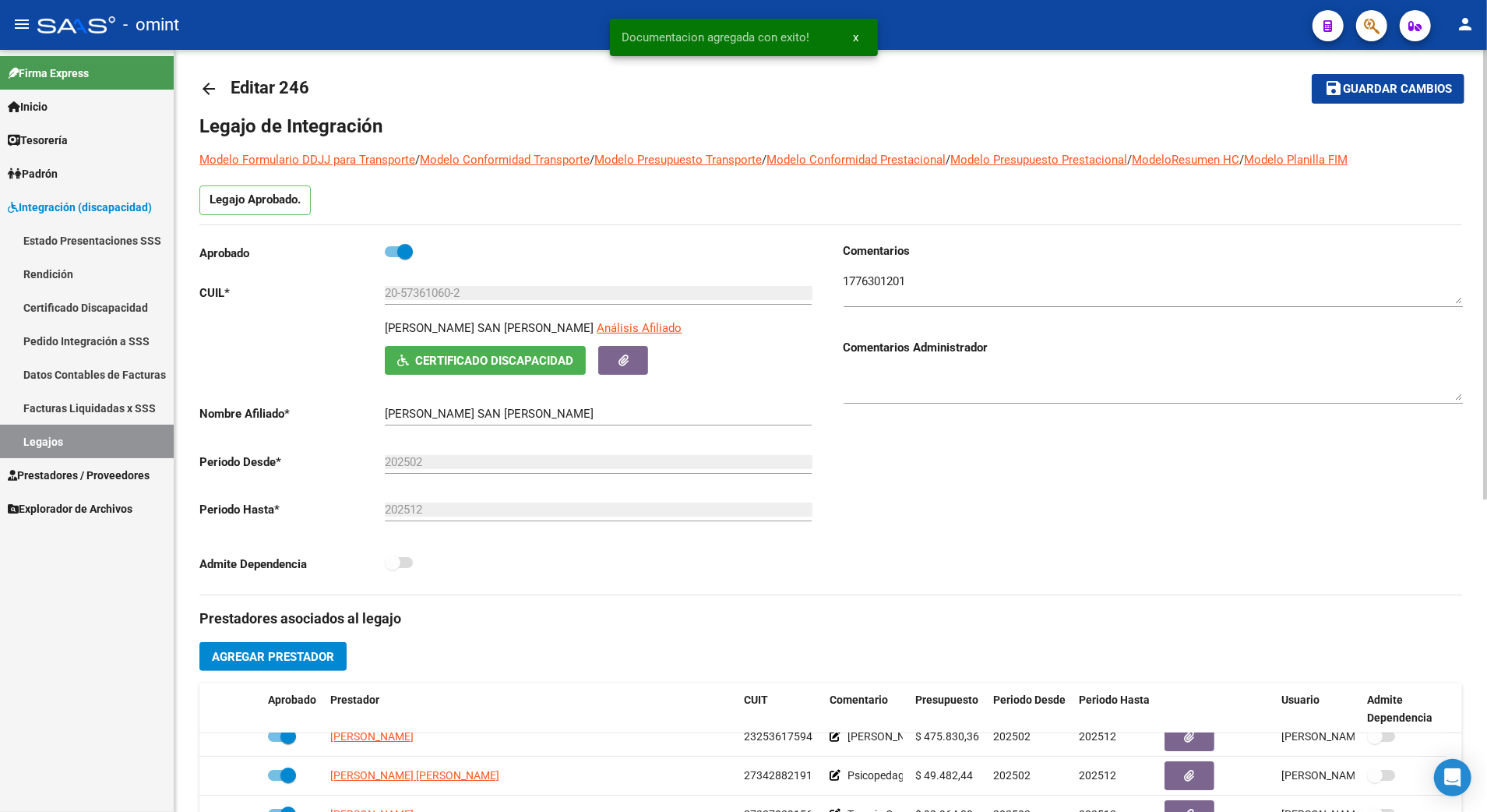
scroll to position [0, 0]
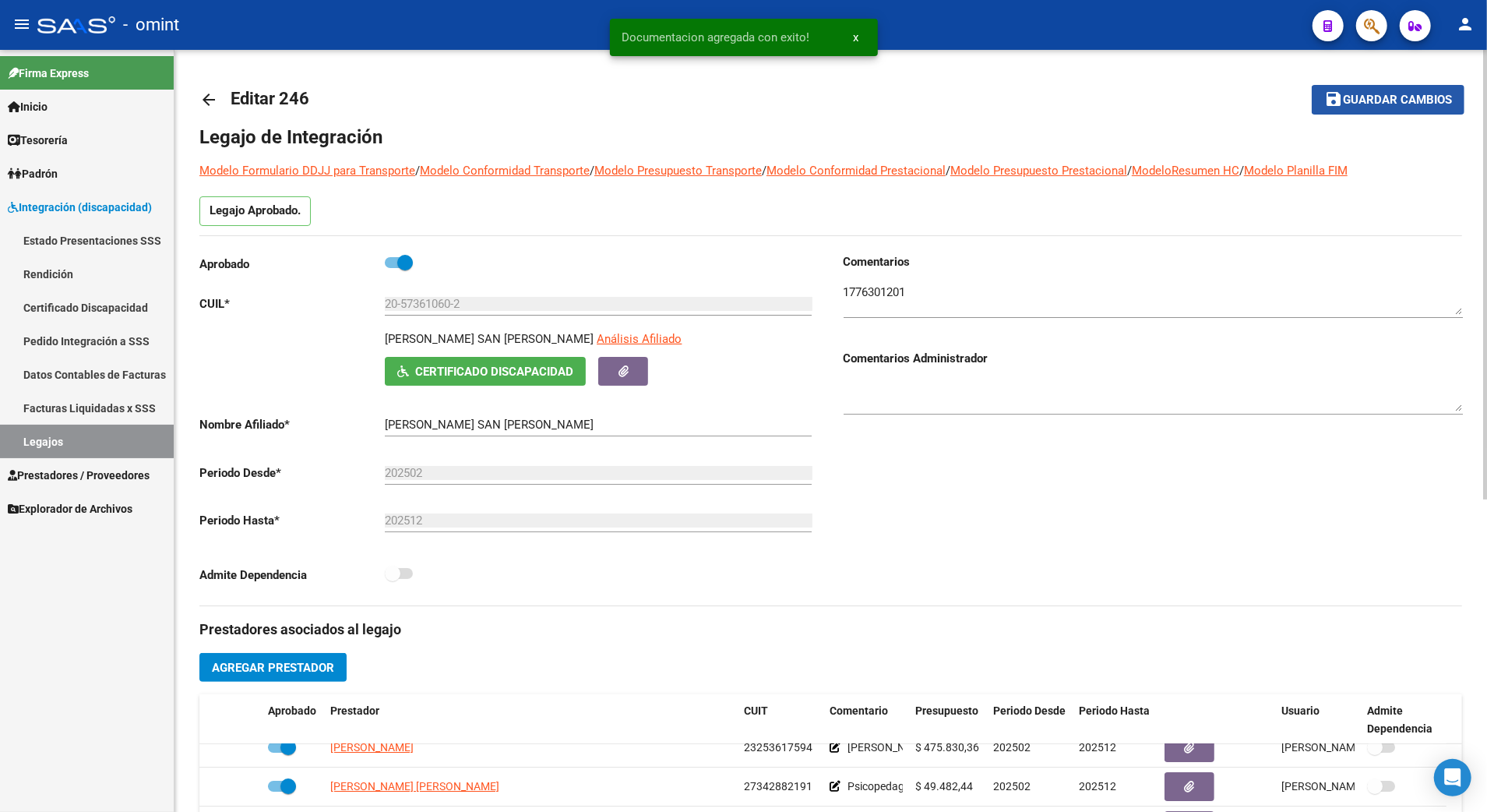
click at [1399, 100] on span "Guardar cambios" at bounding box center [1397, 100] width 109 height 14
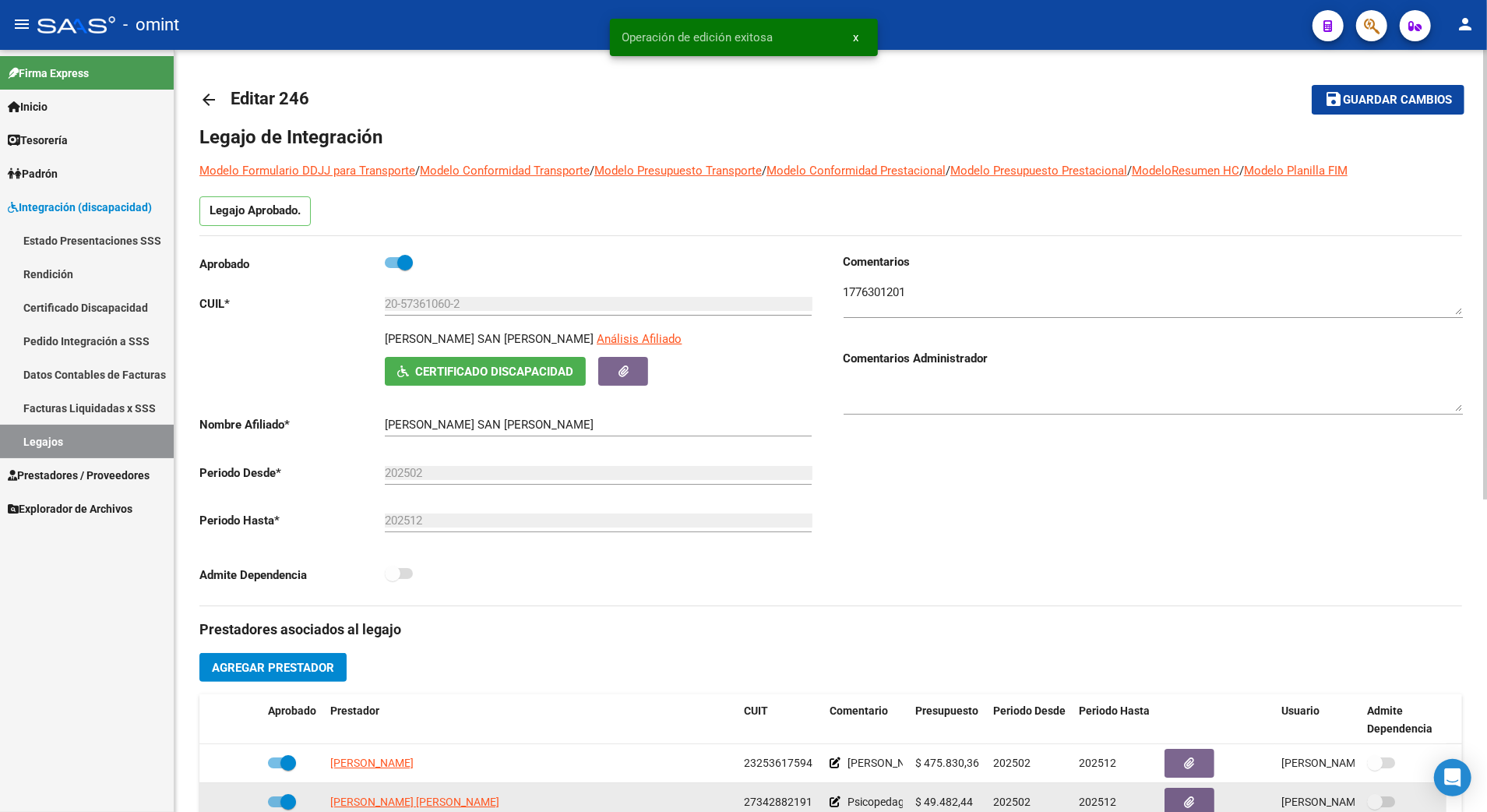
scroll to position [16, 0]
